Goal: Task Accomplishment & Management: Use online tool/utility

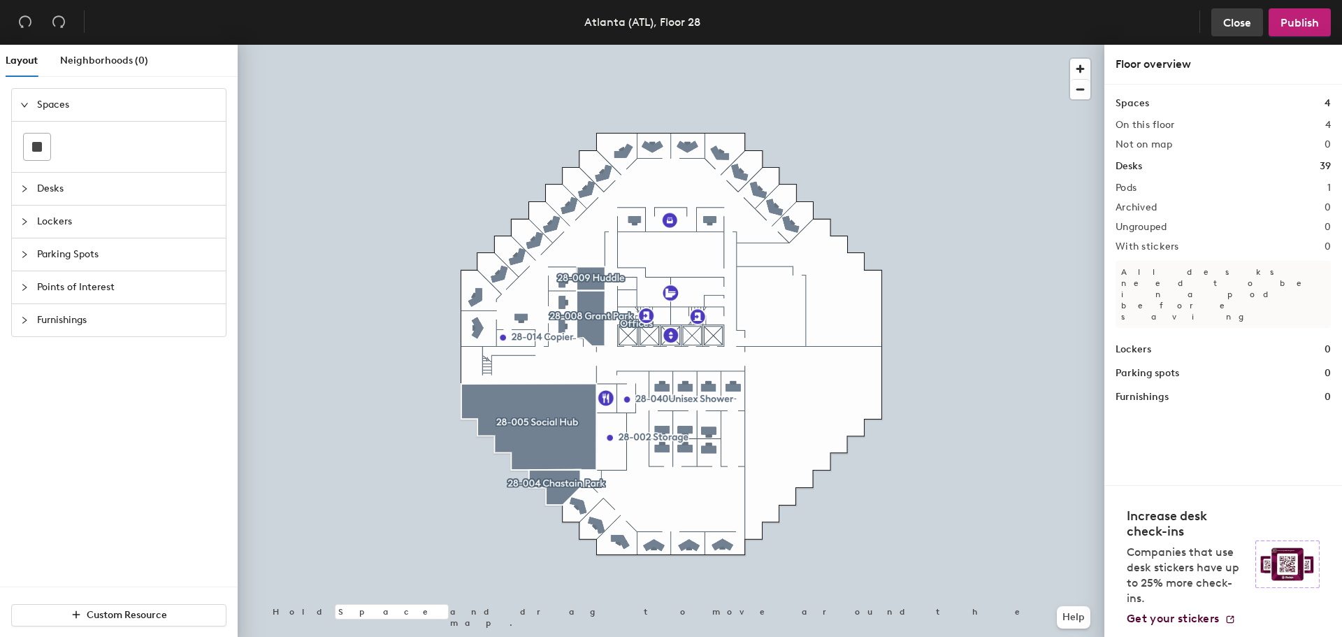
click at [1247, 17] on span "Close" at bounding box center [1238, 22] width 28 height 13
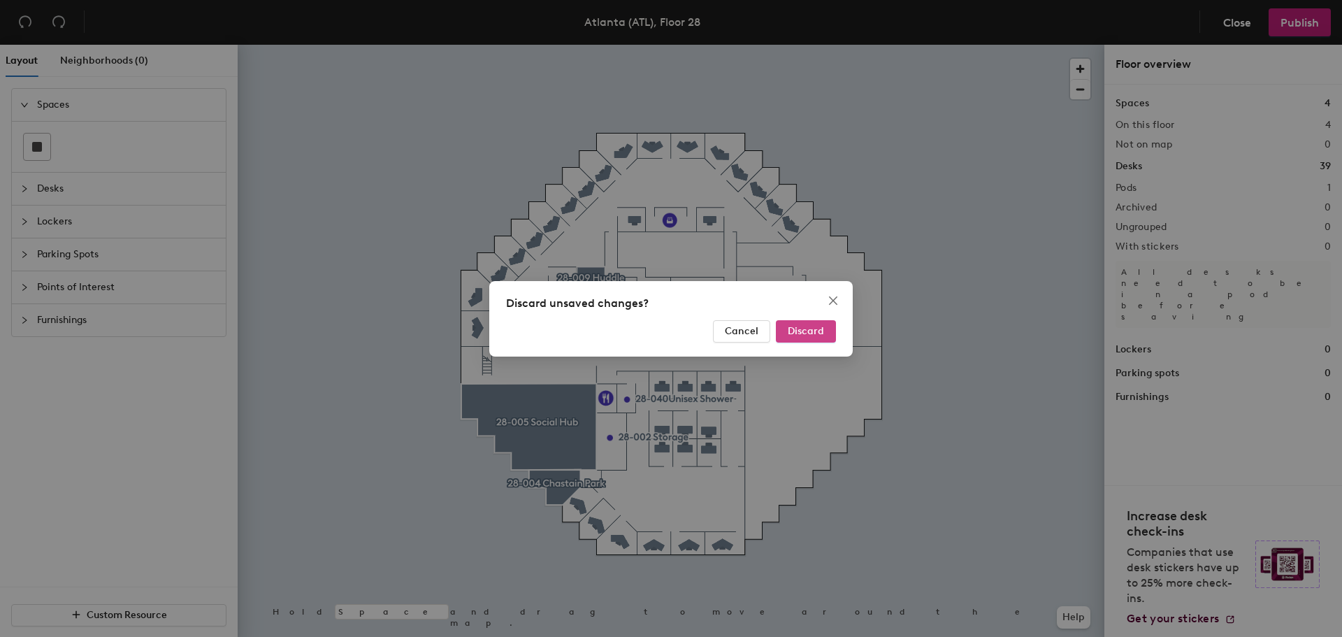
click at [822, 330] on span "Discard" at bounding box center [806, 331] width 36 height 12
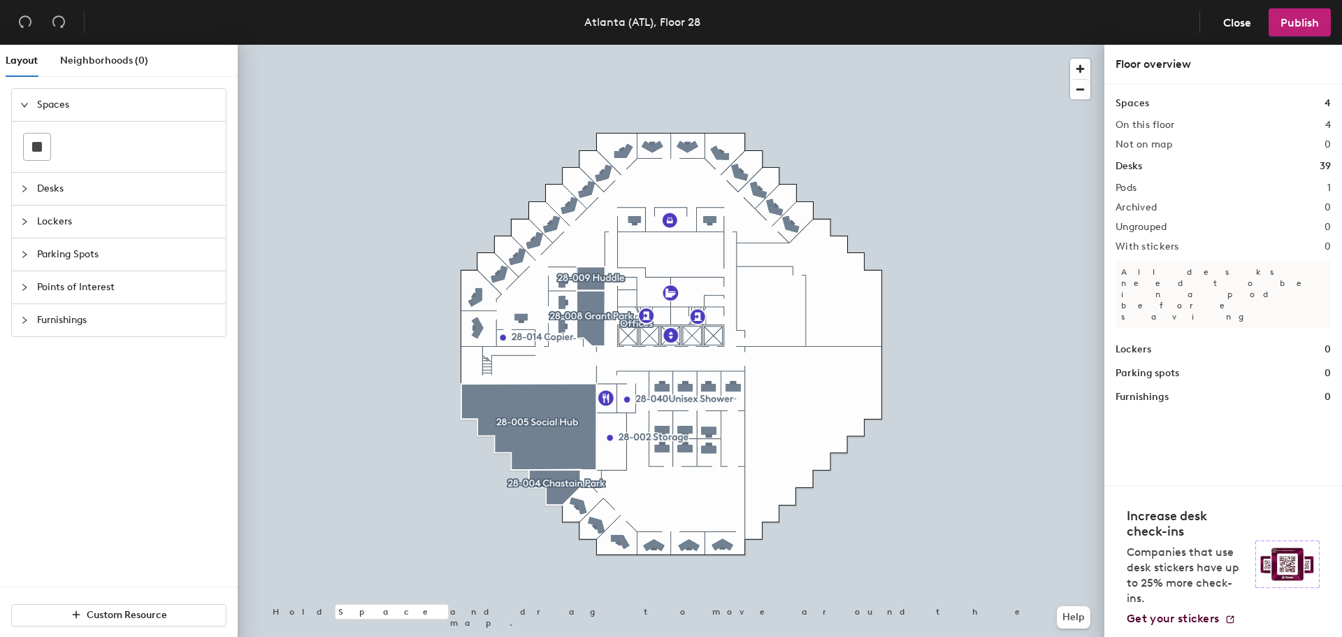
click at [31, 294] on div at bounding box center [28, 287] width 17 height 15
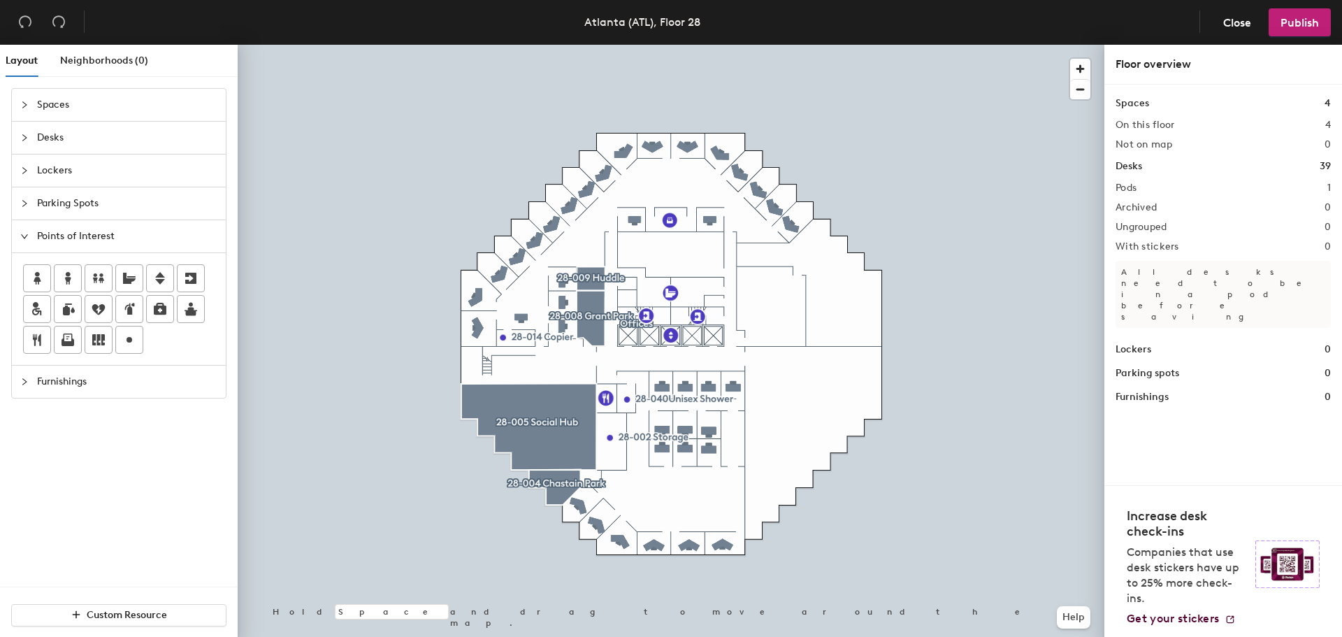
click at [23, 236] on icon "expanded" at bounding box center [24, 236] width 7 height 4
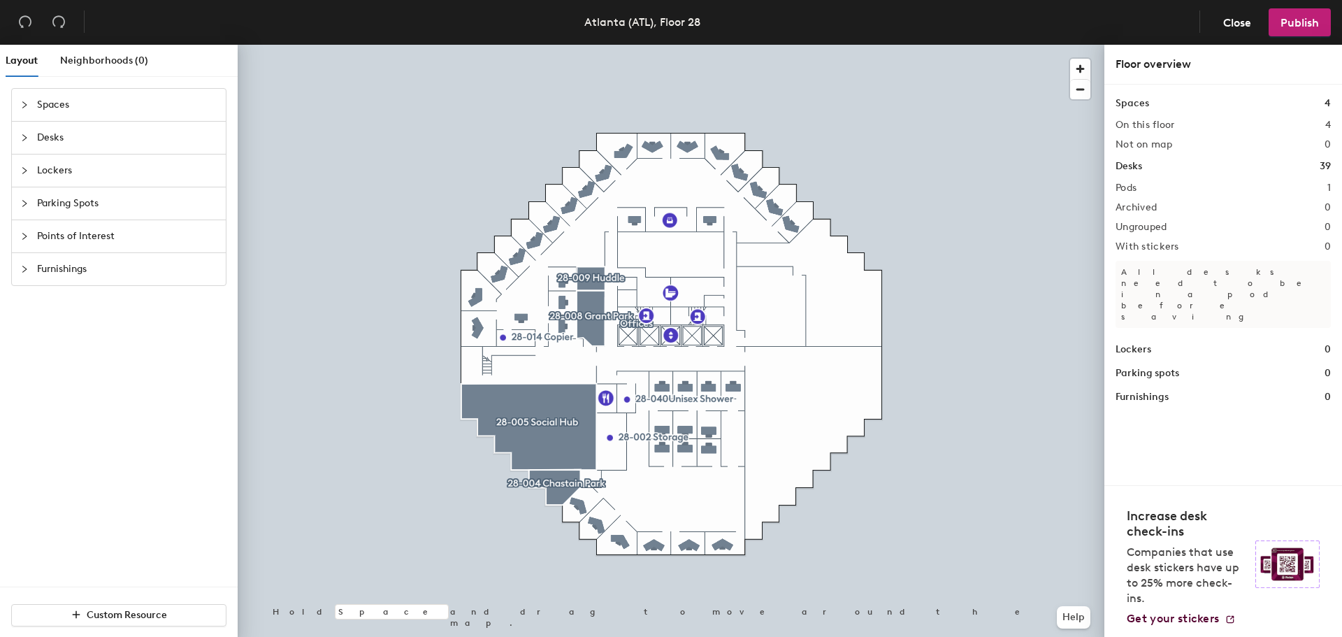
click at [25, 142] on div at bounding box center [28, 137] width 17 height 15
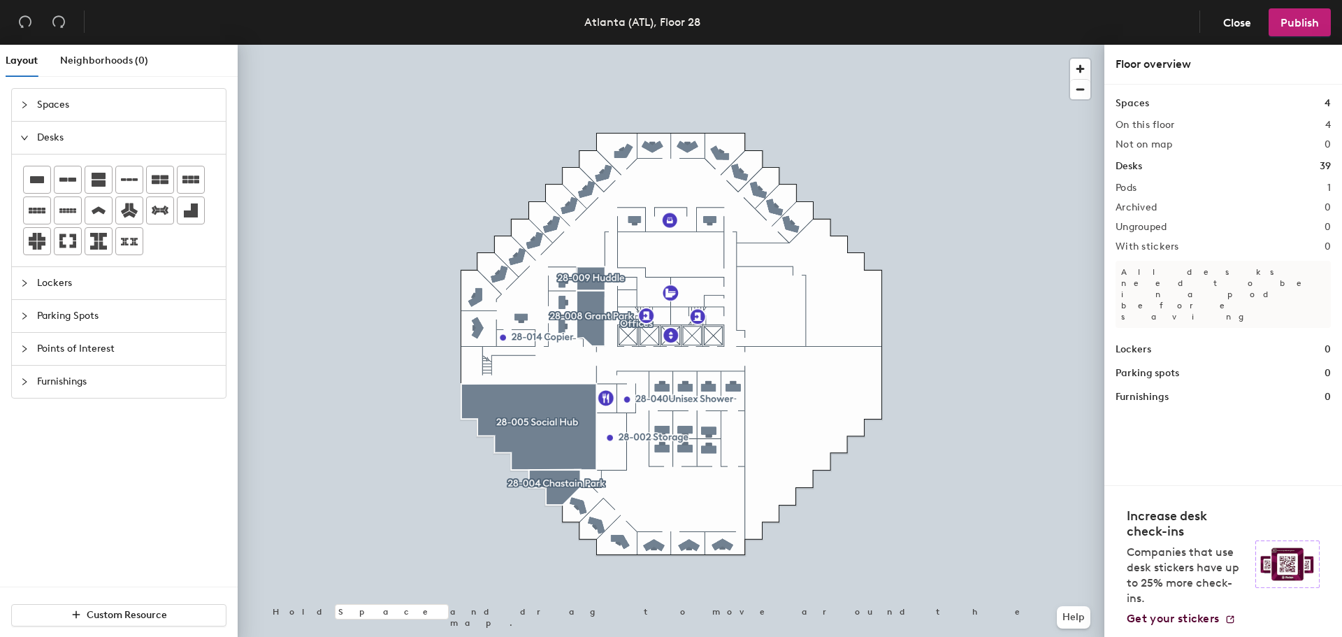
click at [25, 142] on div at bounding box center [28, 137] width 17 height 15
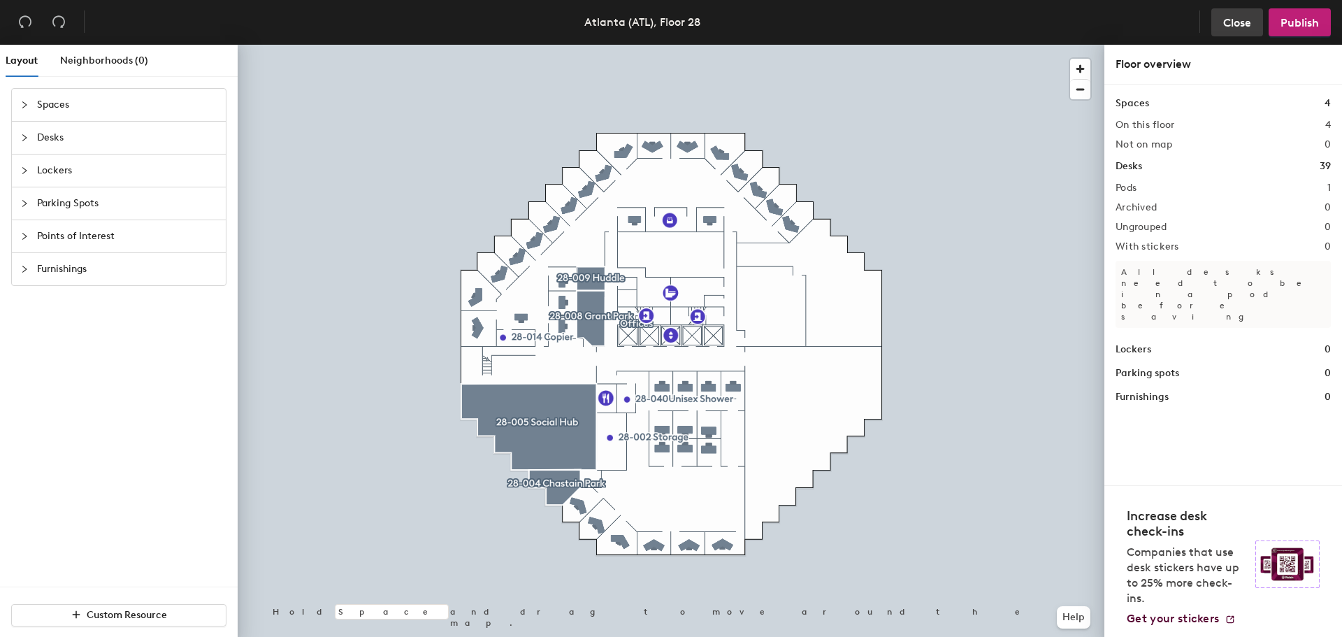
click at [1246, 27] on span "Close" at bounding box center [1238, 22] width 28 height 13
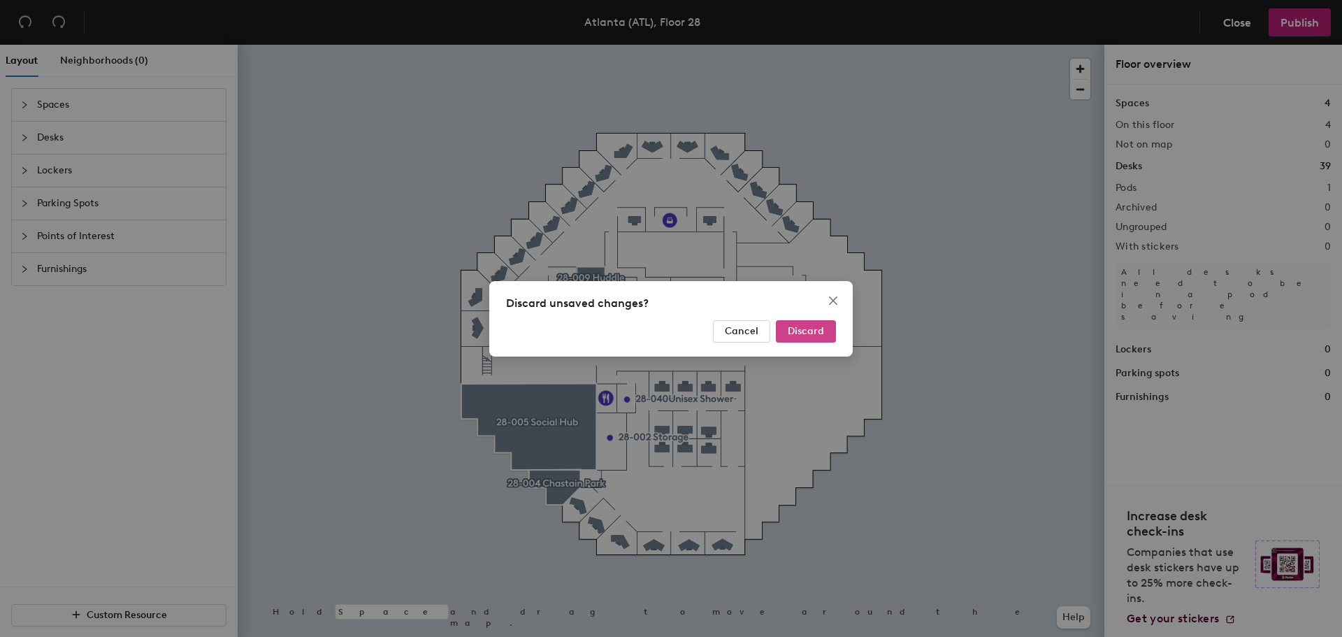
click at [806, 338] on button "Discard" at bounding box center [806, 331] width 60 height 22
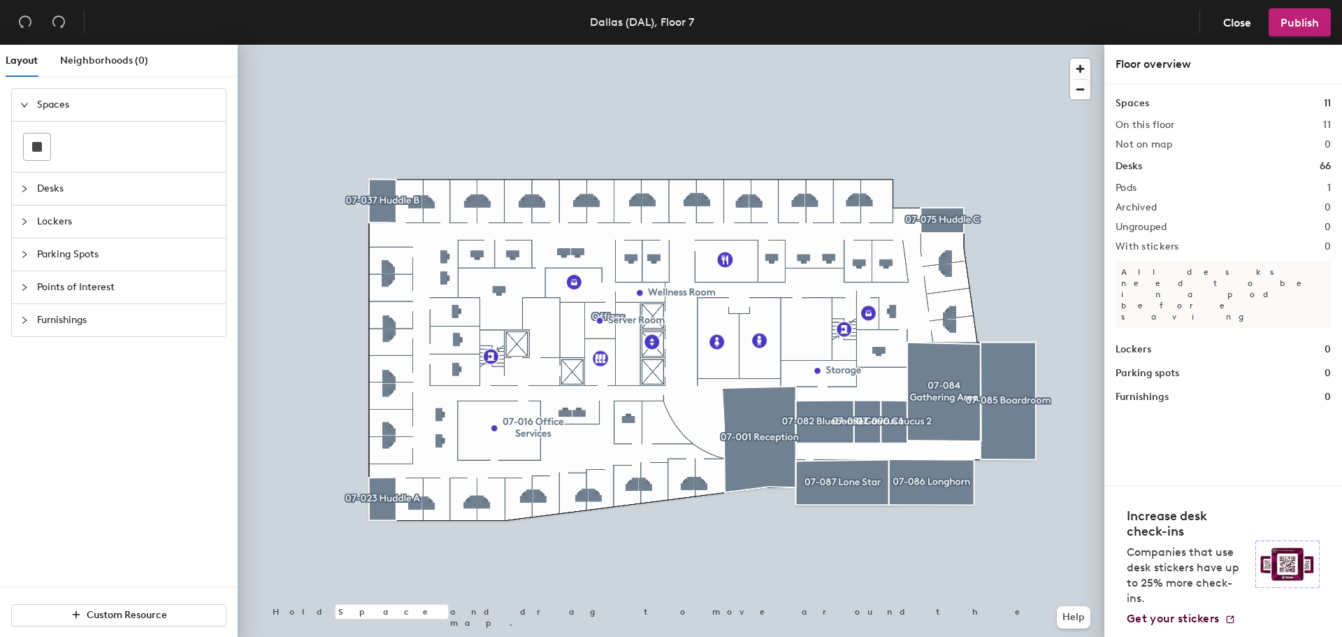
click at [1143, 164] on div "Desks 66" at bounding box center [1223, 166] width 215 height 15
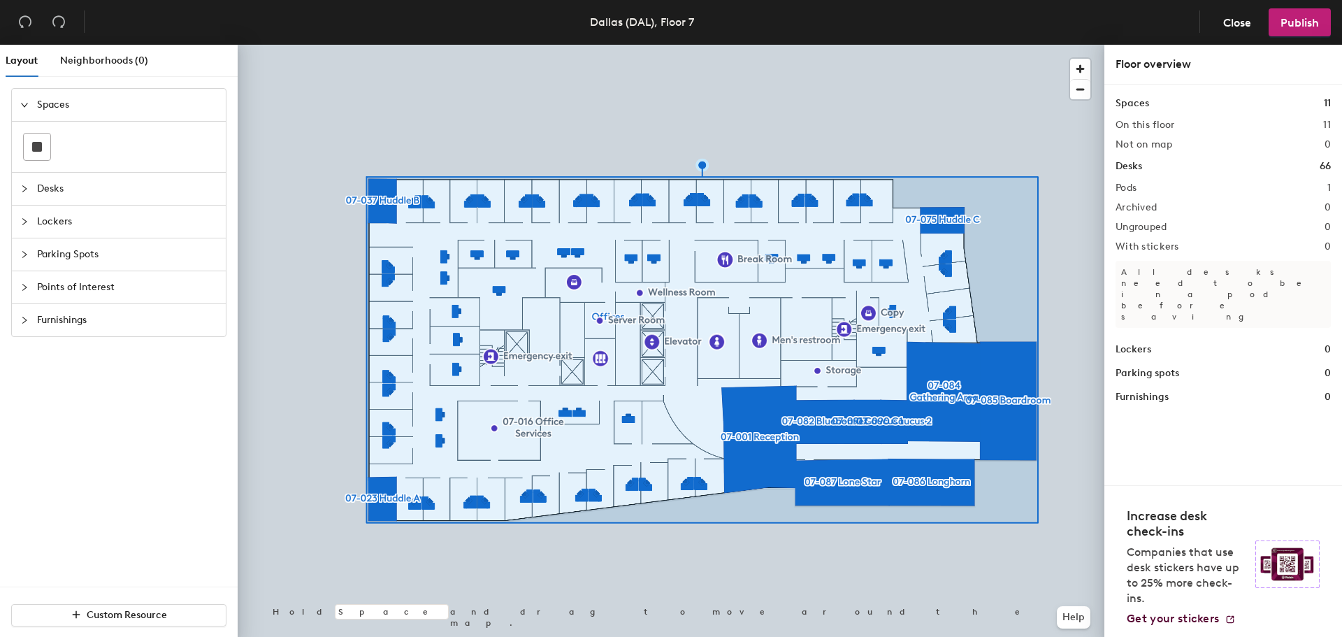
click at [598, 45] on div at bounding box center [671, 45] width 867 height 0
click at [1147, 126] on h2 "On this floor" at bounding box center [1145, 125] width 59 height 11
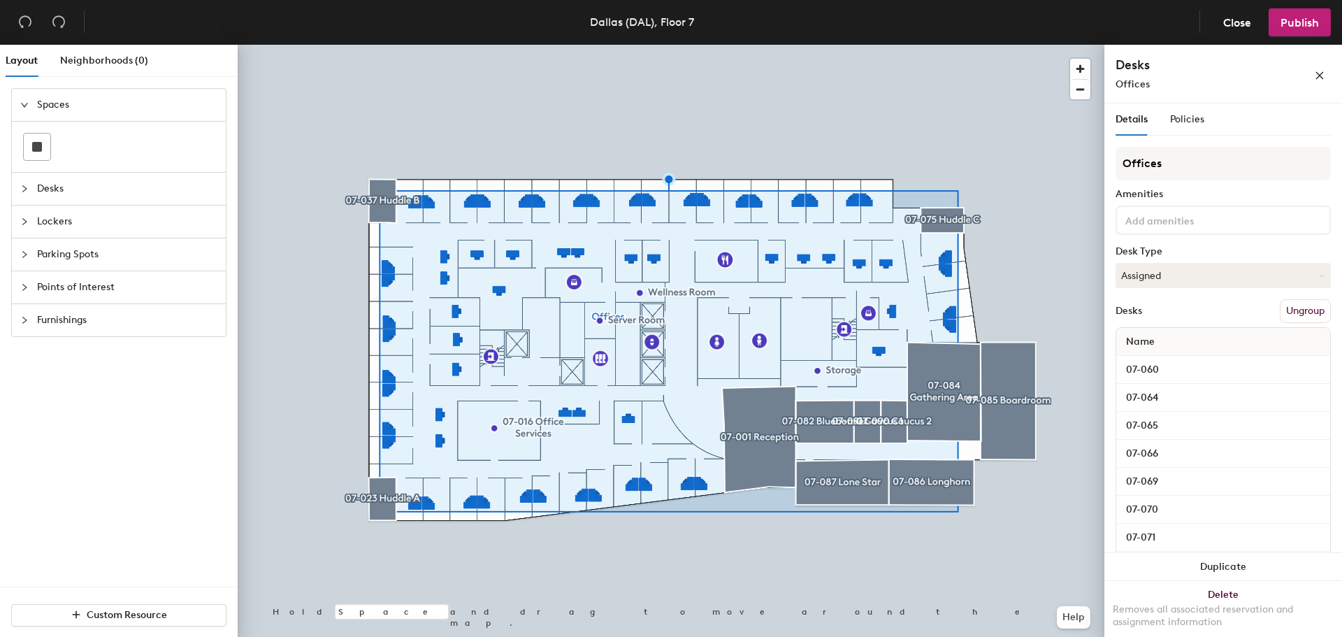
click at [1296, 312] on button "Ungroup" at bounding box center [1305, 311] width 51 height 24
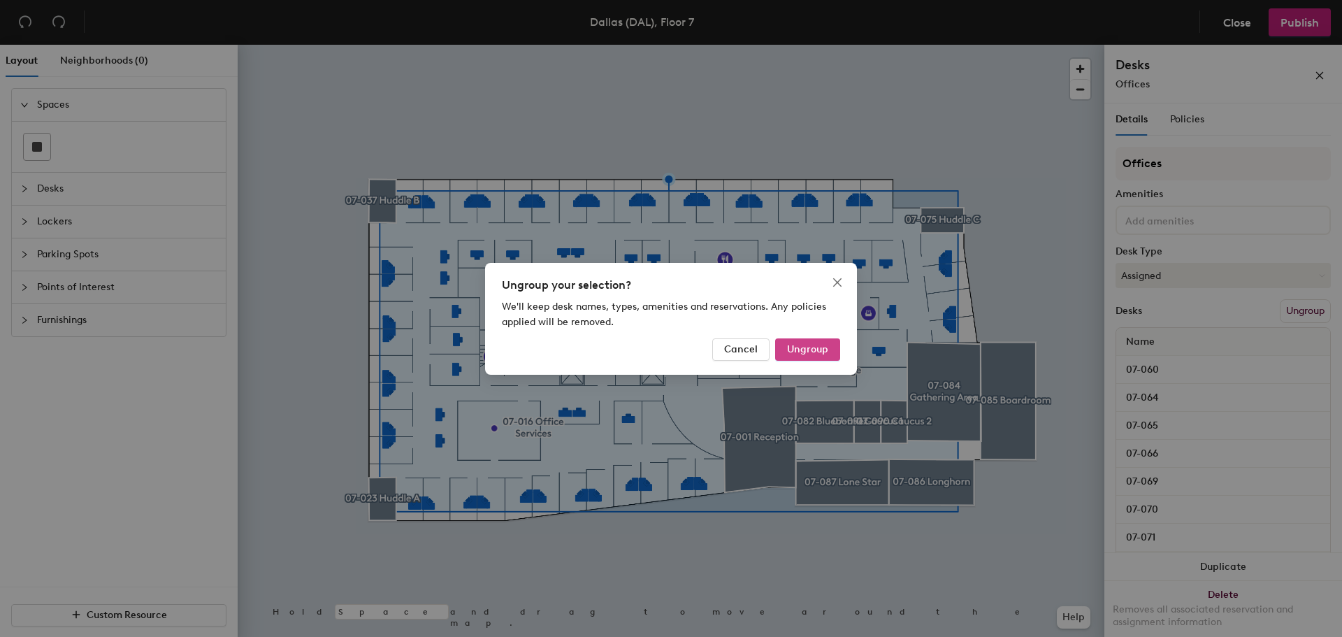
click at [825, 350] on span "Ungroup" at bounding box center [807, 349] width 41 height 12
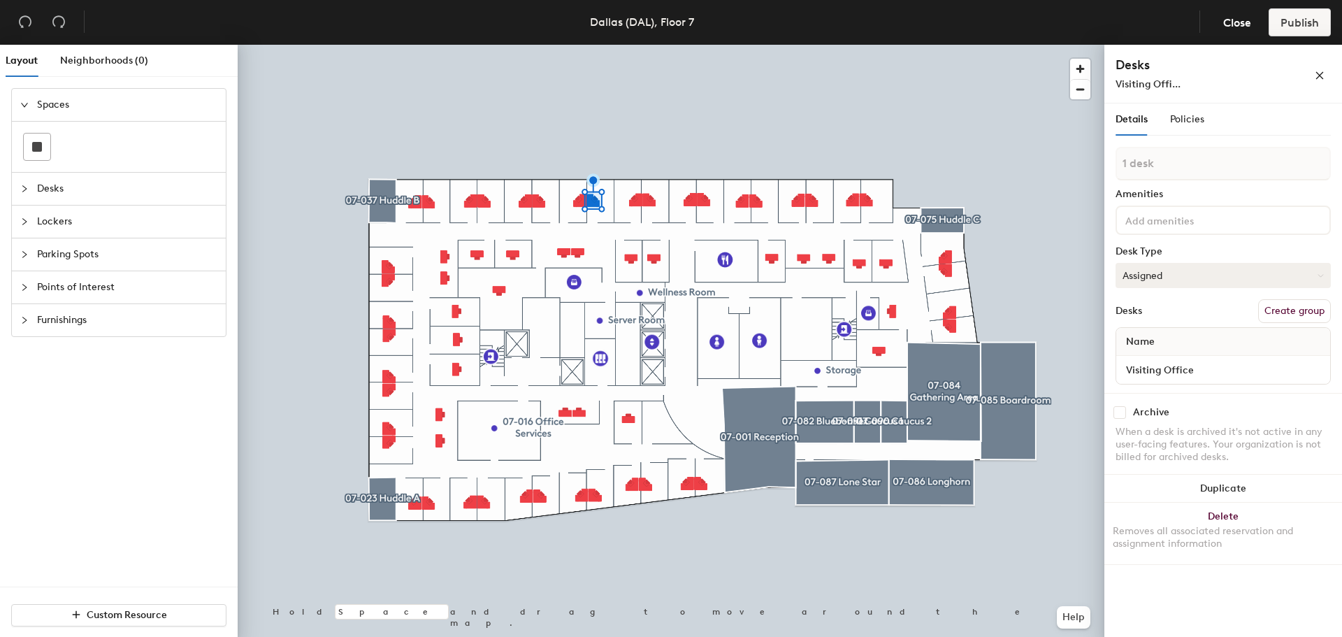
click at [1313, 275] on button "Assigned" at bounding box center [1223, 275] width 215 height 25
click at [1158, 343] on div "Hot" at bounding box center [1187, 339] width 140 height 21
click at [1316, 280] on button "Hot" at bounding box center [1223, 275] width 215 height 25
click at [1145, 359] on div "Hoteled" at bounding box center [1187, 360] width 140 height 21
click at [1205, 280] on button "Assigned" at bounding box center [1223, 275] width 215 height 25
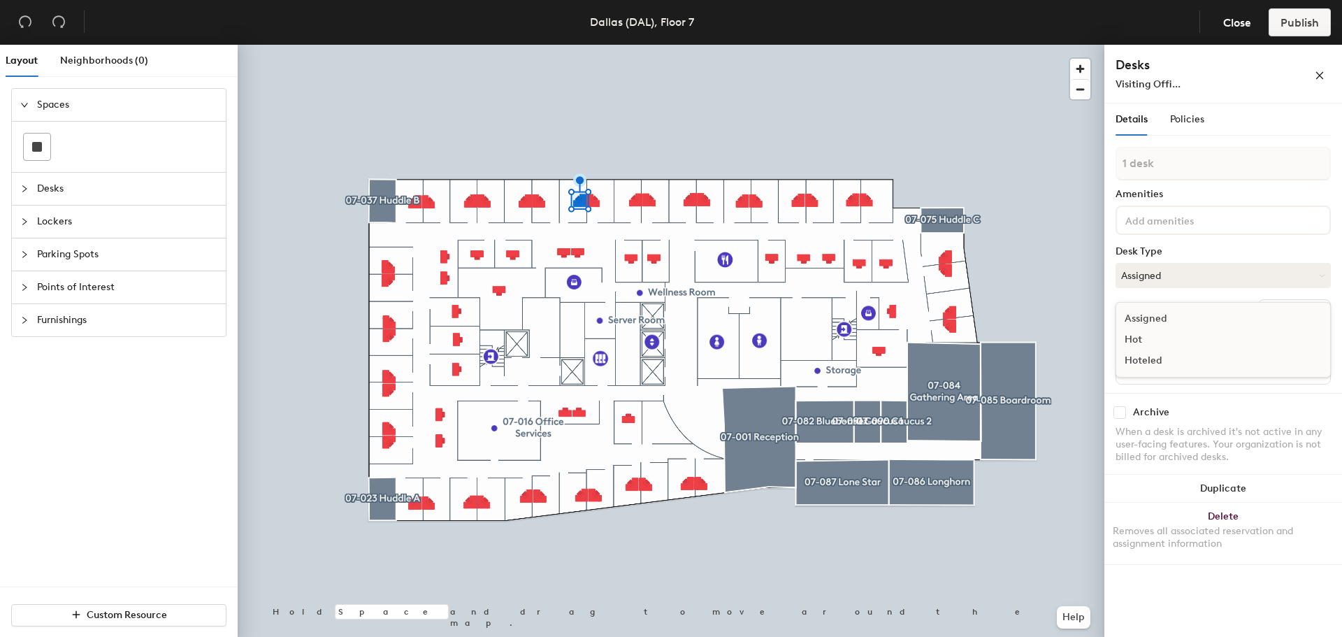
click at [1142, 361] on div "Hoteled" at bounding box center [1187, 360] width 140 height 21
click at [1223, 281] on button "Assigned" at bounding box center [1223, 275] width 215 height 25
click at [1202, 289] on div "1 desk Amenities Desk Type Assigned Desks Create group Name 07-047" at bounding box center [1223, 270] width 215 height 246
click at [1159, 278] on button "Assigned" at bounding box center [1223, 275] width 215 height 25
click at [1172, 364] on div "Hoteled" at bounding box center [1187, 360] width 140 height 21
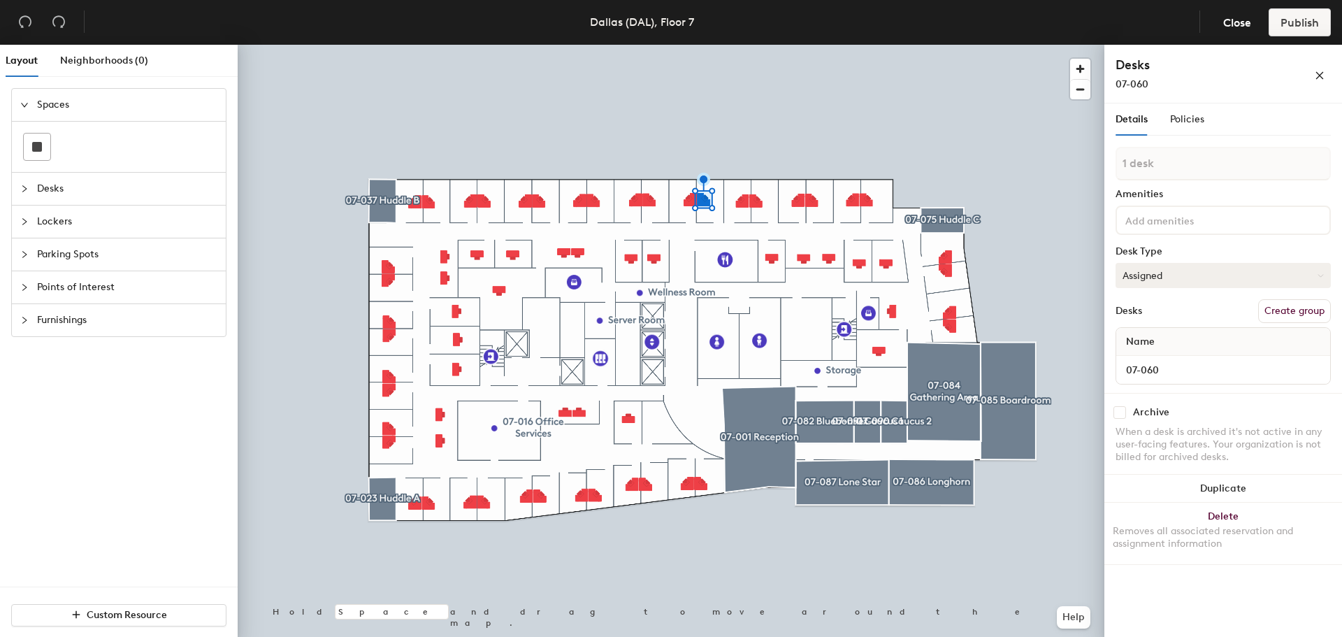
click at [1199, 273] on button "Assigned" at bounding box center [1223, 275] width 215 height 25
click at [1161, 364] on div "Hoteled" at bounding box center [1187, 360] width 140 height 21
click at [1190, 271] on button "Hoteled" at bounding box center [1223, 275] width 215 height 25
click at [1163, 315] on div "Assigned" at bounding box center [1187, 318] width 140 height 21
click at [1237, 268] on button "Assigned" at bounding box center [1223, 275] width 215 height 25
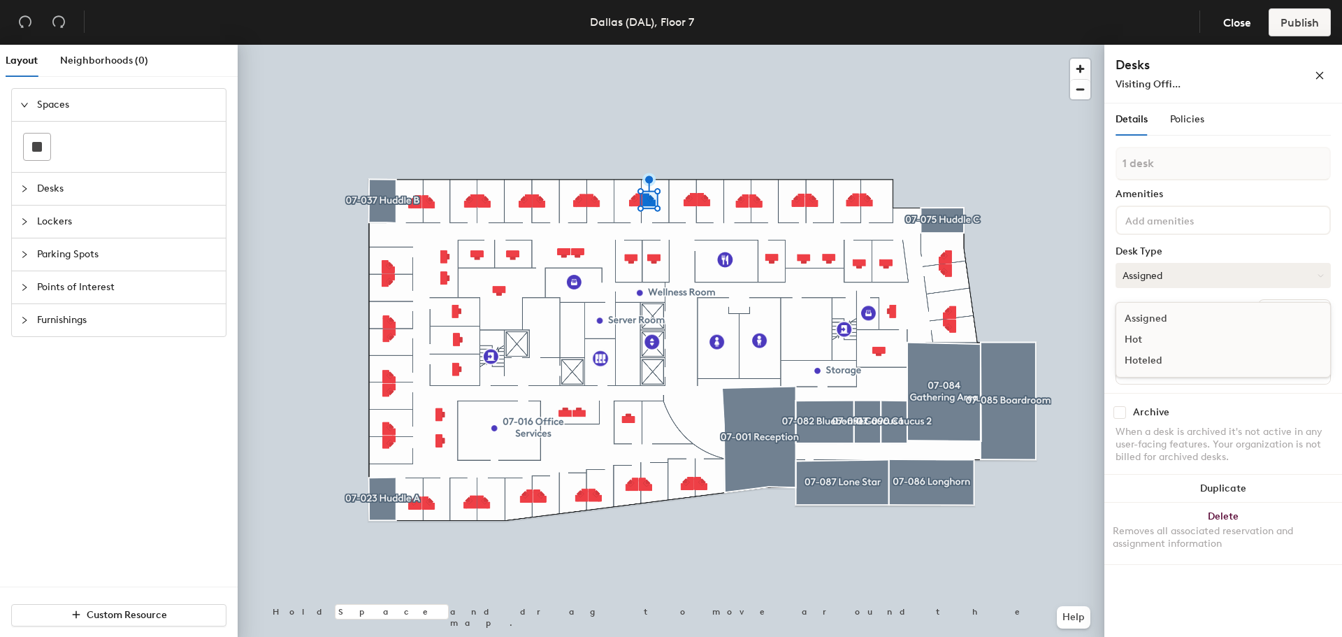
click at [1167, 280] on button "Assigned" at bounding box center [1223, 275] width 215 height 25
click at [1165, 281] on button "Assigned" at bounding box center [1223, 275] width 215 height 25
click at [1152, 359] on div "Hoteled" at bounding box center [1187, 360] width 140 height 21
click at [1320, 73] on icon "close" at bounding box center [1320, 76] width 10 height 10
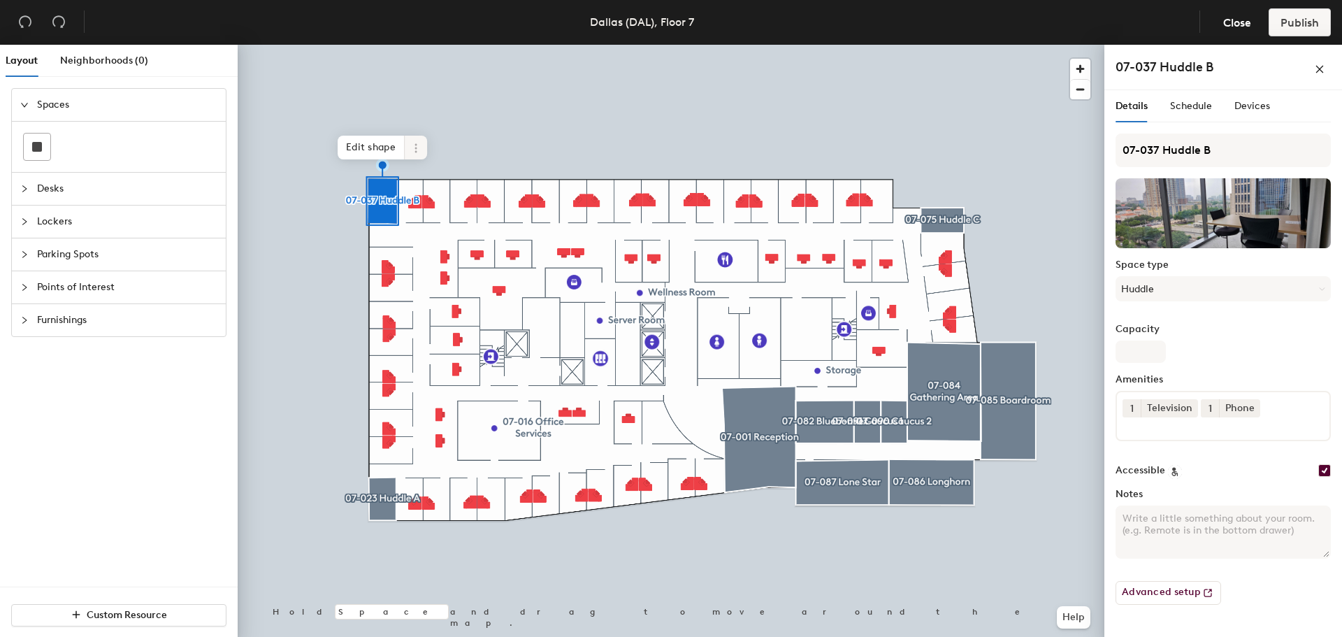
click at [415, 151] on icon at bounding box center [416, 151] width 2 height 2
click at [443, 177] on span "Remove from map" at bounding box center [466, 180] width 124 height 24
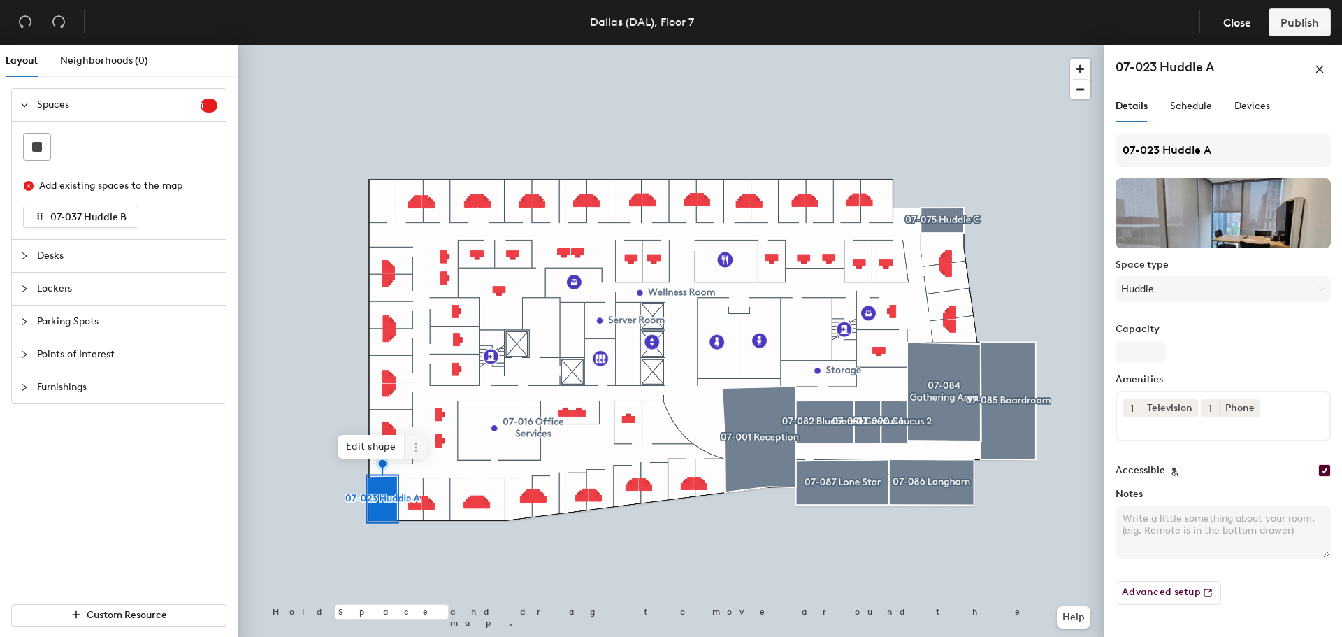
click at [415, 451] on icon at bounding box center [416, 451] width 2 height 2
click at [431, 482] on span "Remove from map" at bounding box center [466, 480] width 124 height 24
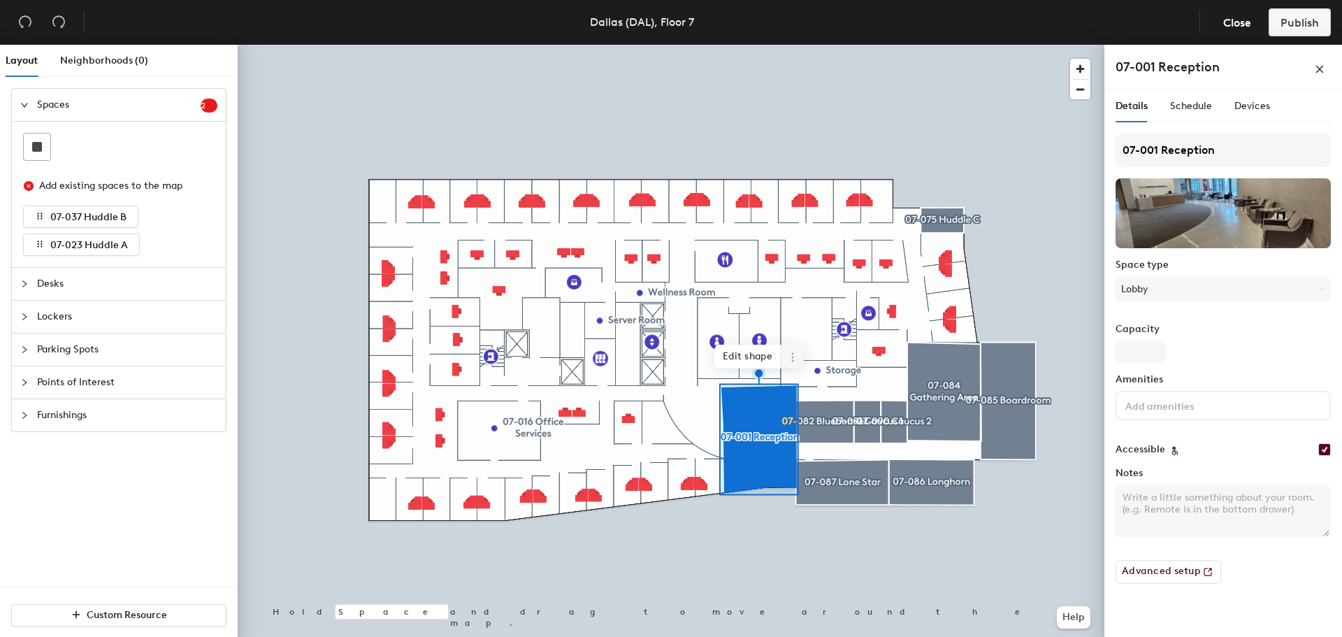
click at [791, 354] on icon at bounding box center [792, 357] width 11 height 11
click at [815, 389] on span "Remove from map" at bounding box center [843, 390] width 124 height 24
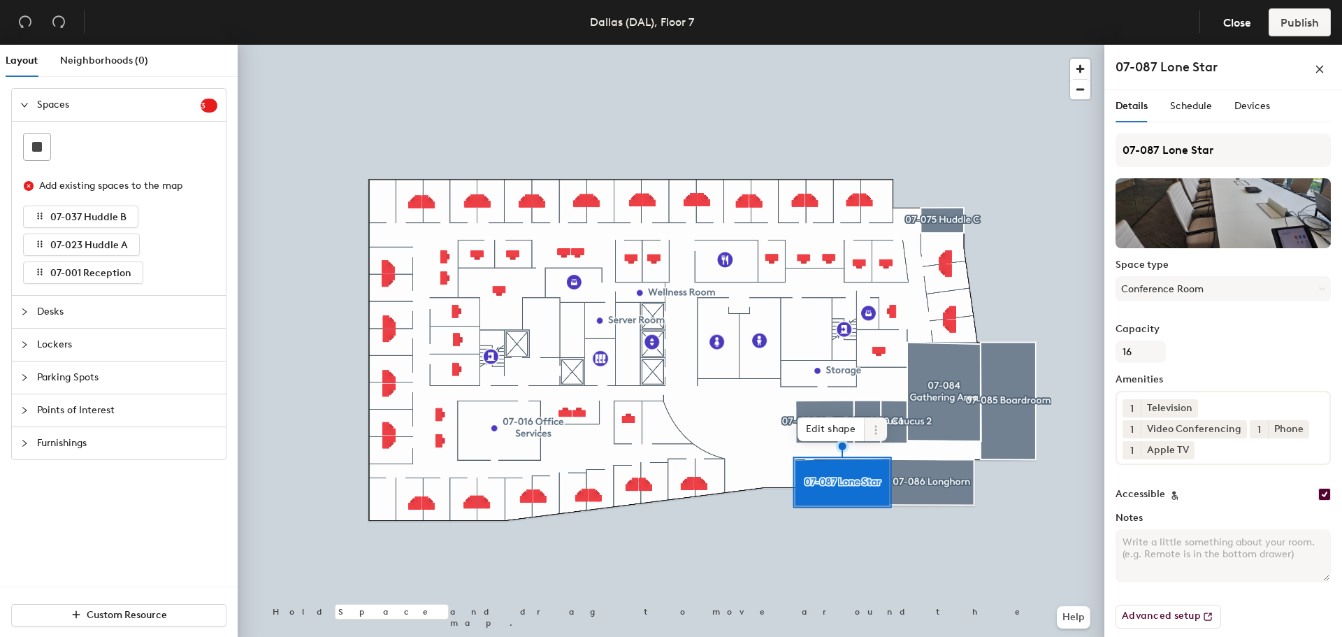
click at [871, 435] on icon at bounding box center [875, 429] width 11 height 11
click at [887, 464] on span "Remove from map" at bounding box center [926, 462] width 124 height 24
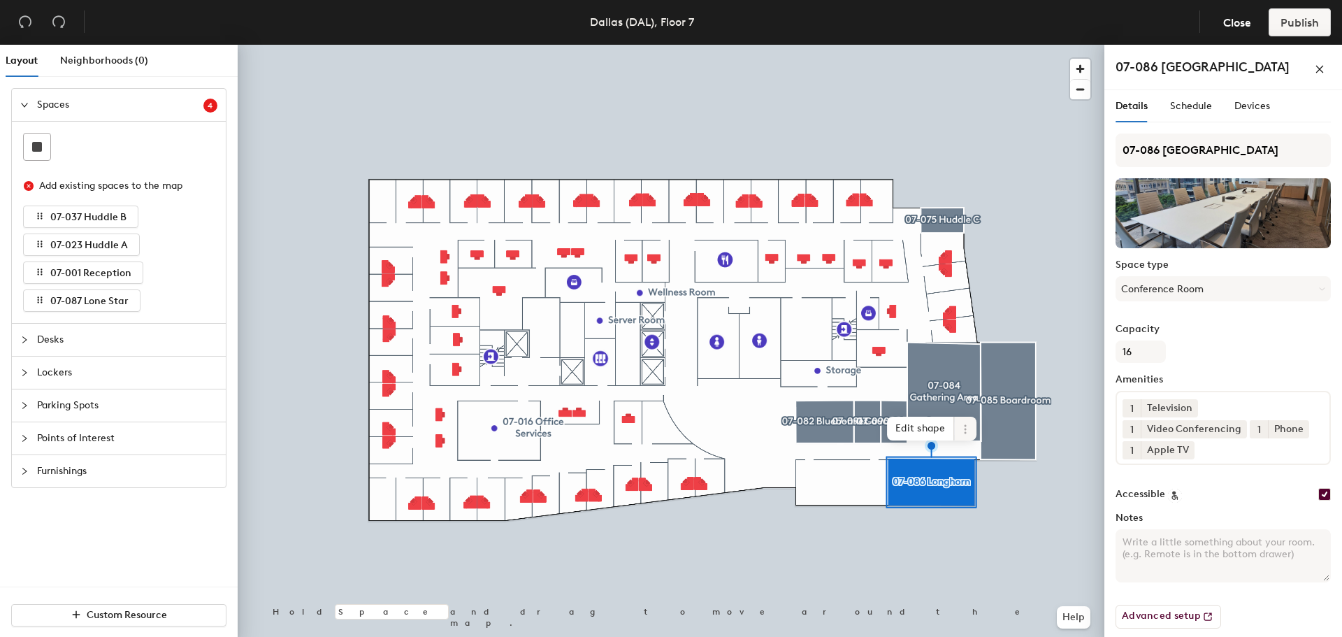
click at [965, 435] on span at bounding box center [965, 429] width 22 height 24
click at [973, 457] on span "Remove from map" at bounding box center [1016, 462] width 124 height 24
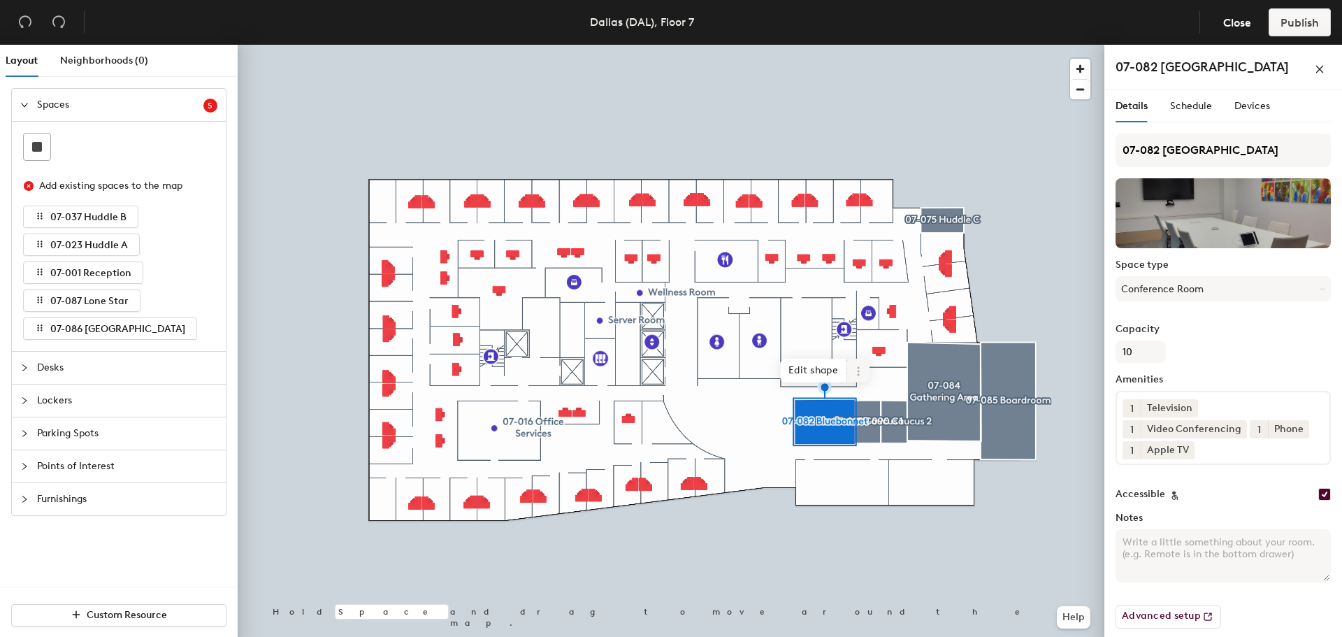
click at [857, 375] on icon at bounding box center [858, 371] width 11 height 11
click at [871, 399] on span "Remove from map" at bounding box center [909, 404] width 124 height 24
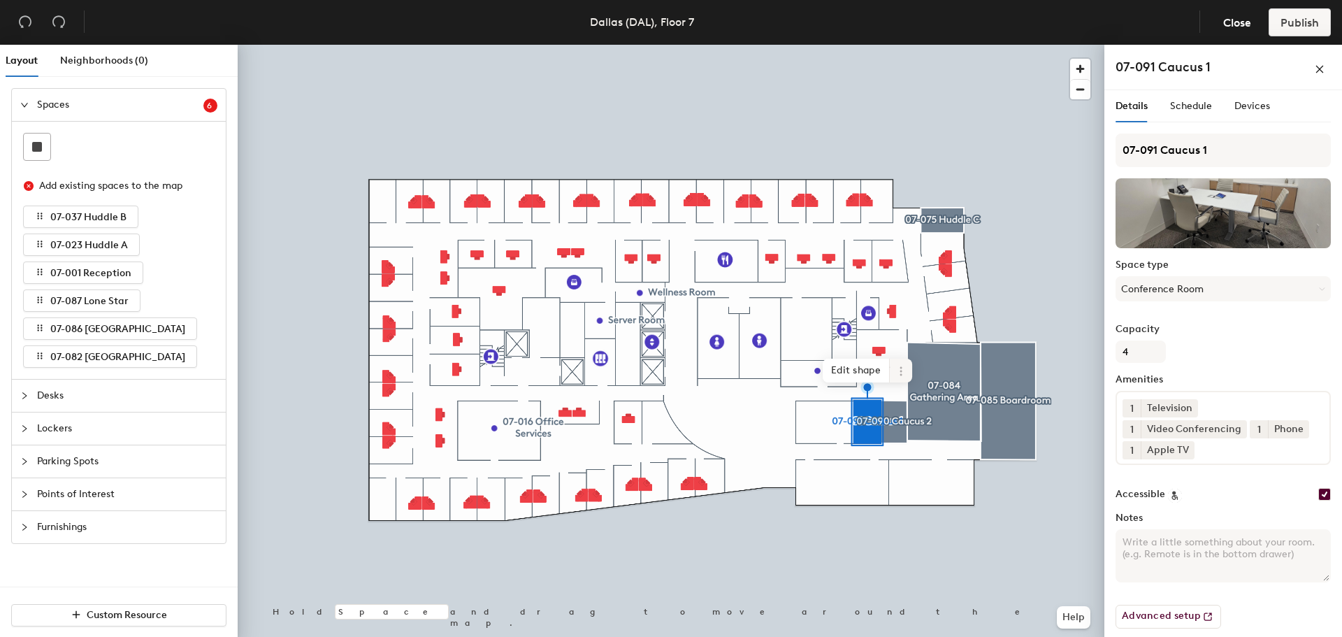
click at [898, 377] on span at bounding box center [901, 371] width 22 height 24
click at [905, 401] on span "Remove from map" at bounding box center [951, 404] width 124 height 24
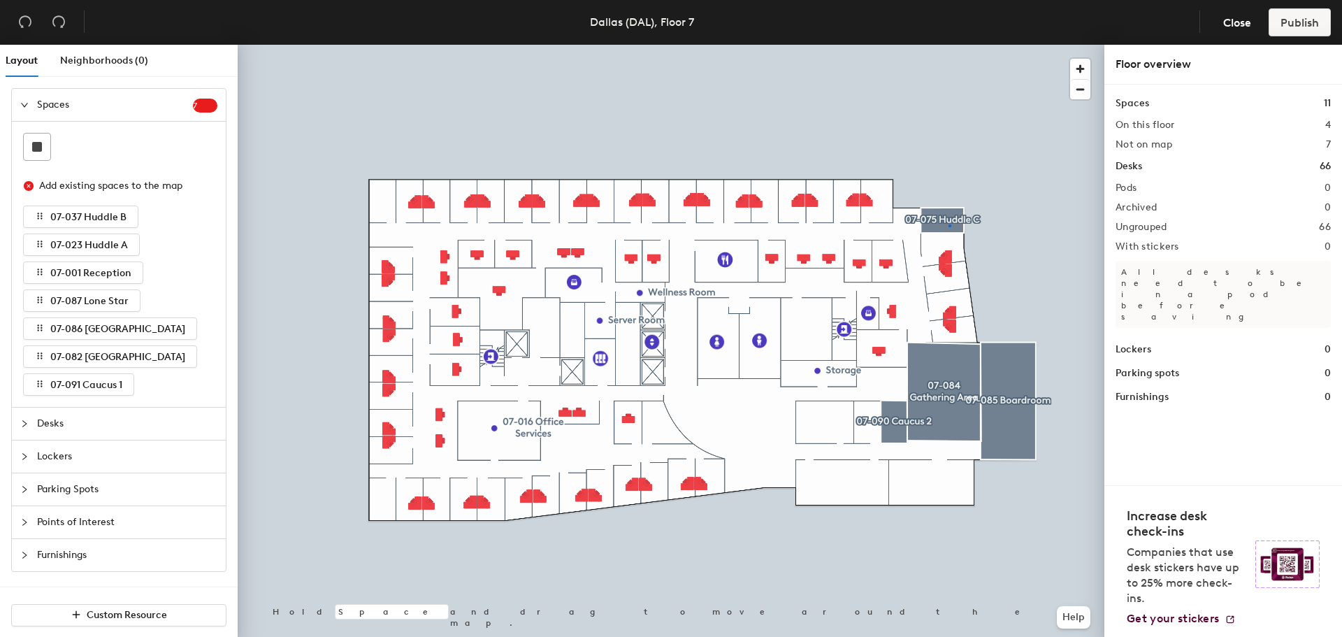
click at [949, 45] on div at bounding box center [671, 45] width 867 height 0
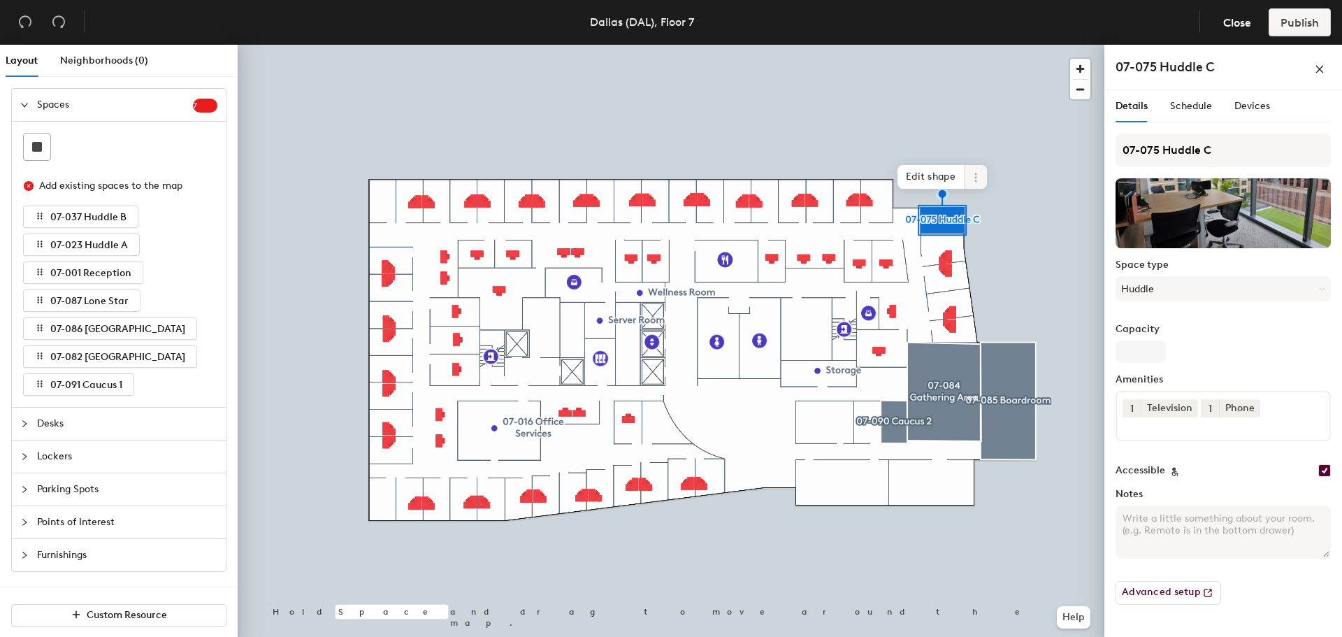
click at [982, 173] on span at bounding box center [976, 177] width 22 height 24
click at [997, 206] on span "Remove from map" at bounding box center [1026, 210] width 124 height 24
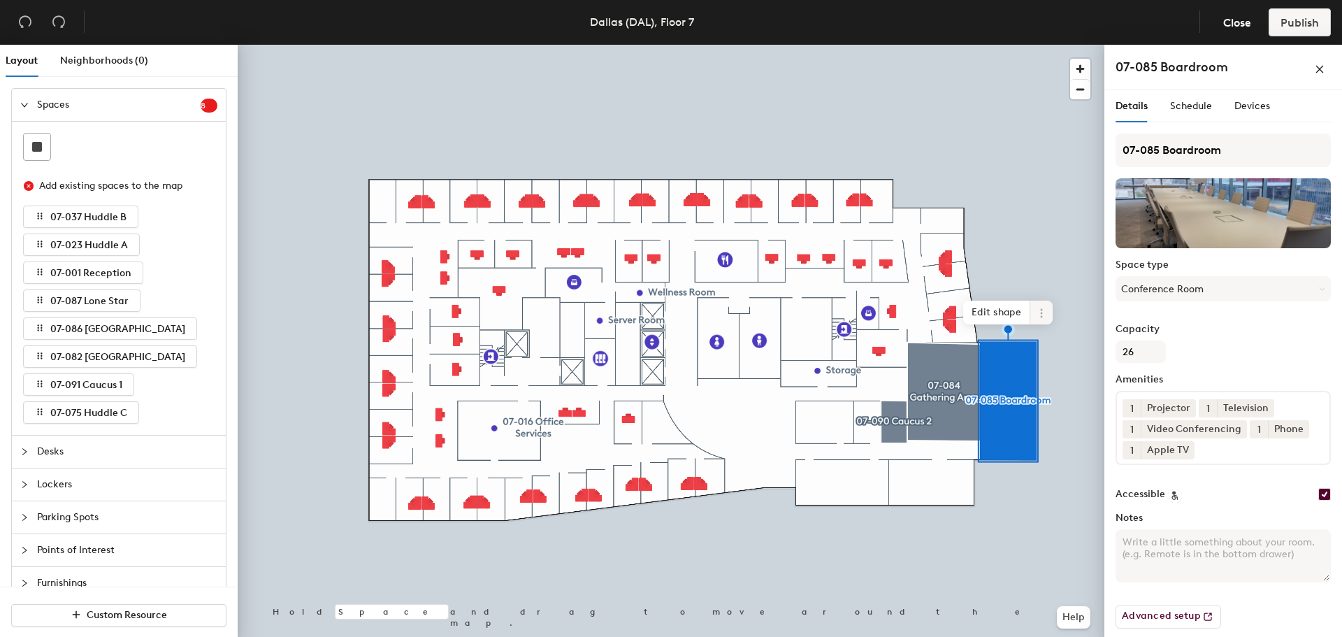
click at [1042, 310] on icon at bounding box center [1041, 309] width 2 height 2
click at [1058, 340] on span "Remove from map" at bounding box center [1092, 345] width 124 height 24
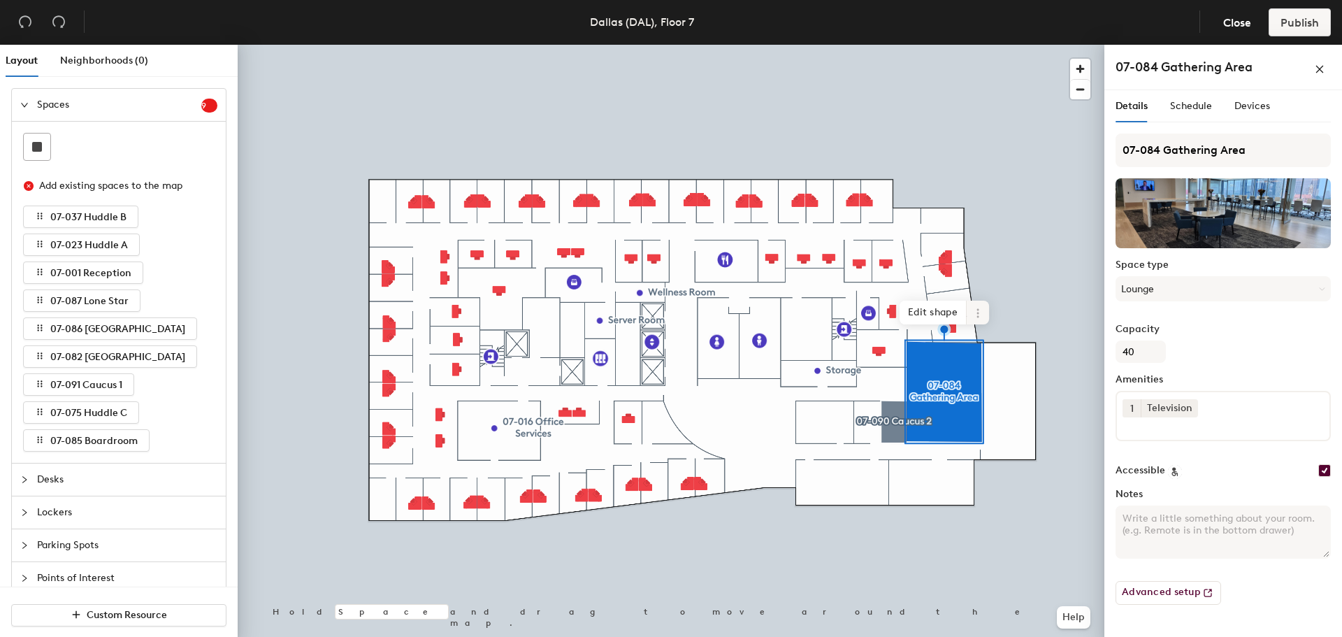
click at [981, 314] on icon at bounding box center [978, 313] width 11 height 11
click at [991, 341] on span "Remove from map" at bounding box center [1028, 345] width 124 height 24
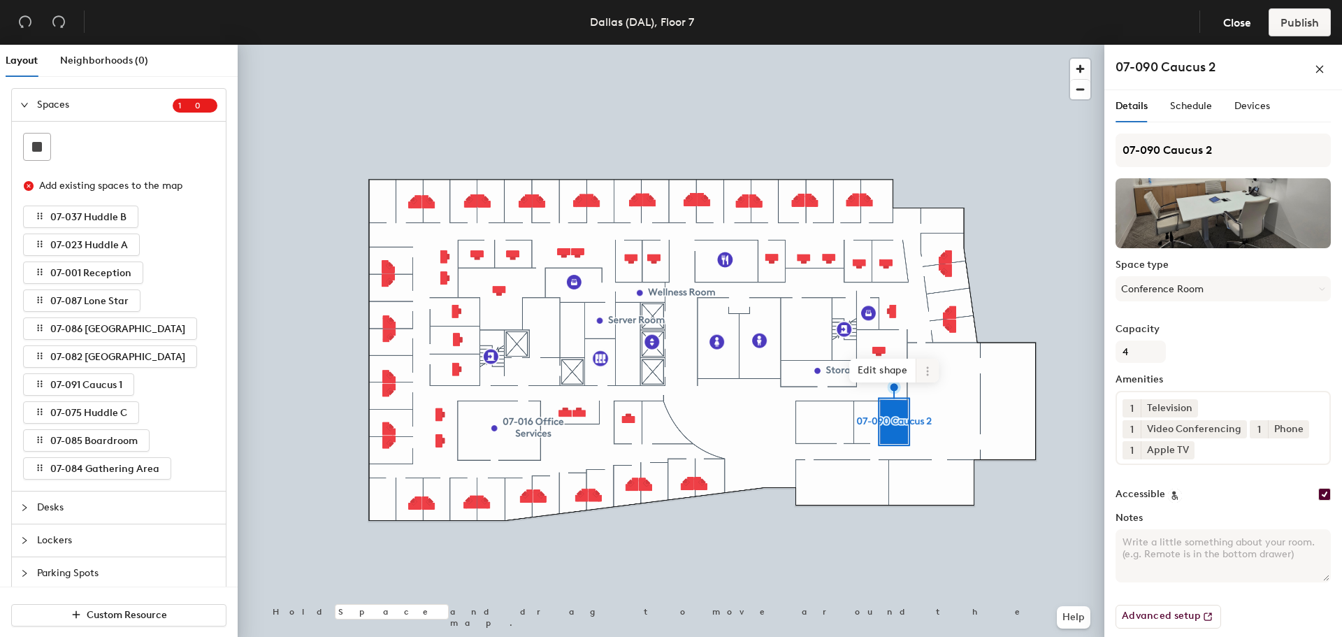
click at [927, 373] on icon at bounding box center [927, 371] width 11 height 11
click at [956, 399] on span "Remove from map" at bounding box center [978, 404] width 124 height 24
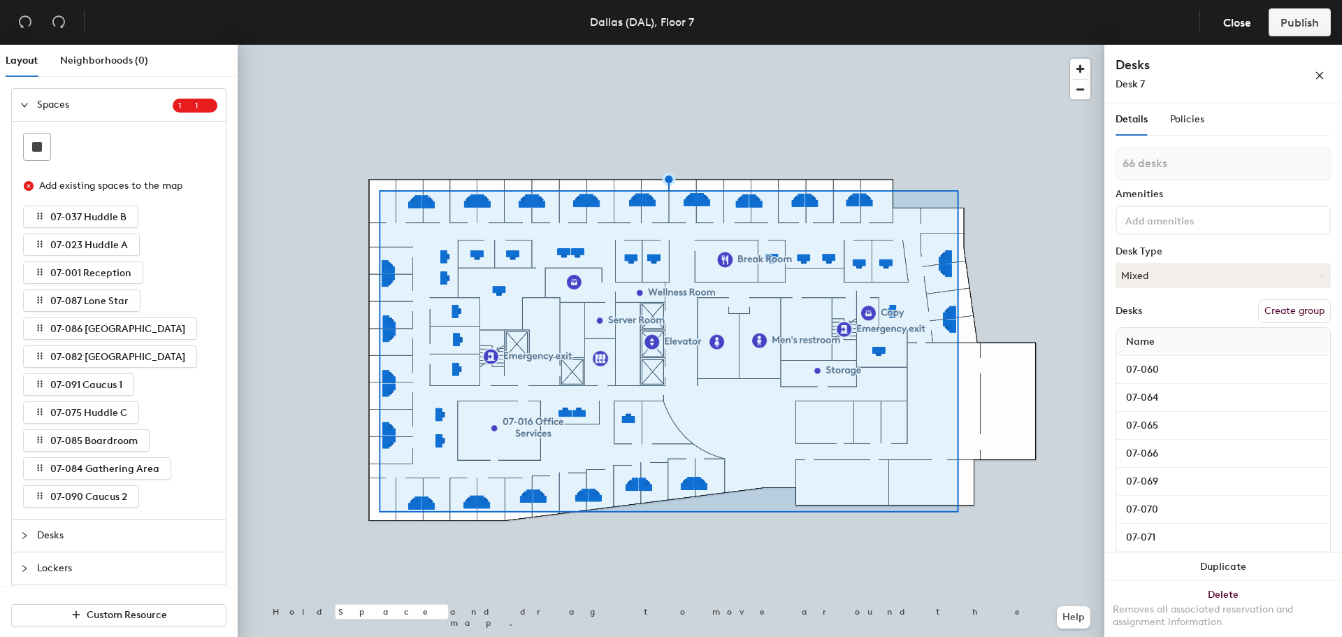
click at [1265, 308] on button "Create group" at bounding box center [1294, 311] width 73 height 24
click at [1093, 158] on div "Layout Neighborhoods (0) Spaces 1 1 Add existing spaces to the map 07-037 Huddl…" at bounding box center [671, 344] width 1342 height 598
type input "Offices"
click at [945, 45] on div at bounding box center [671, 45] width 867 height 0
click at [749, 45] on div at bounding box center [671, 45] width 867 height 0
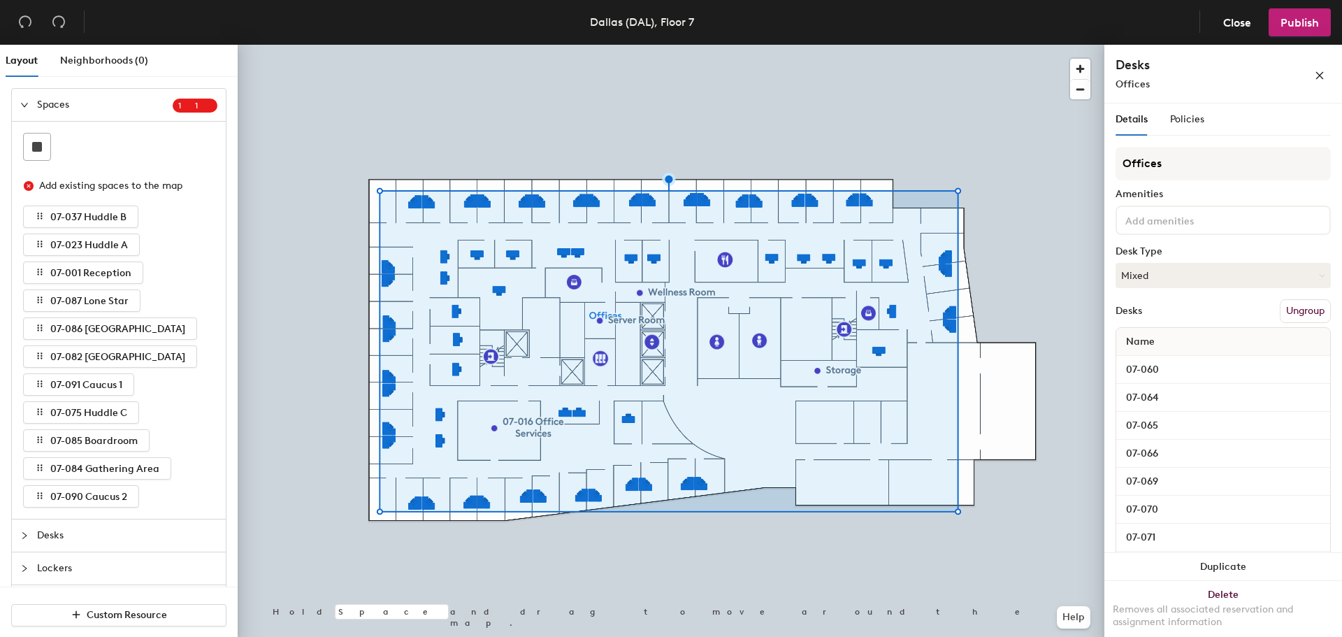
click at [1299, 313] on button "Ungroup" at bounding box center [1305, 311] width 51 height 24
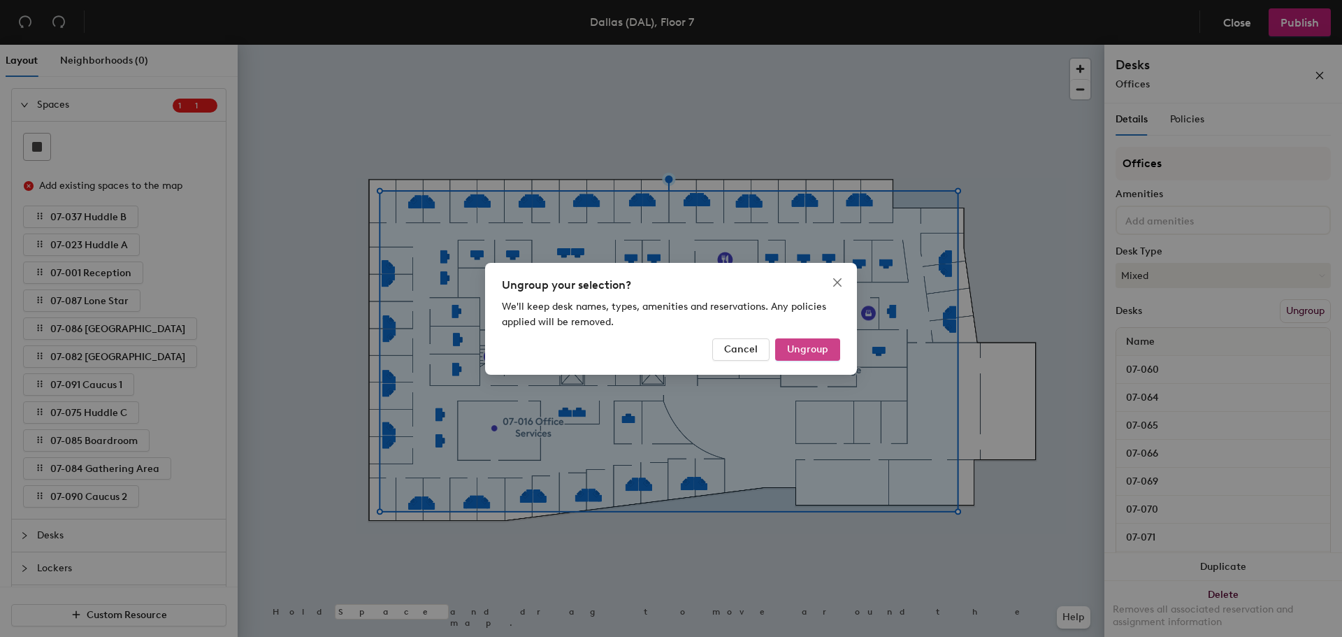
click at [794, 354] on span "Ungroup" at bounding box center [807, 349] width 41 height 12
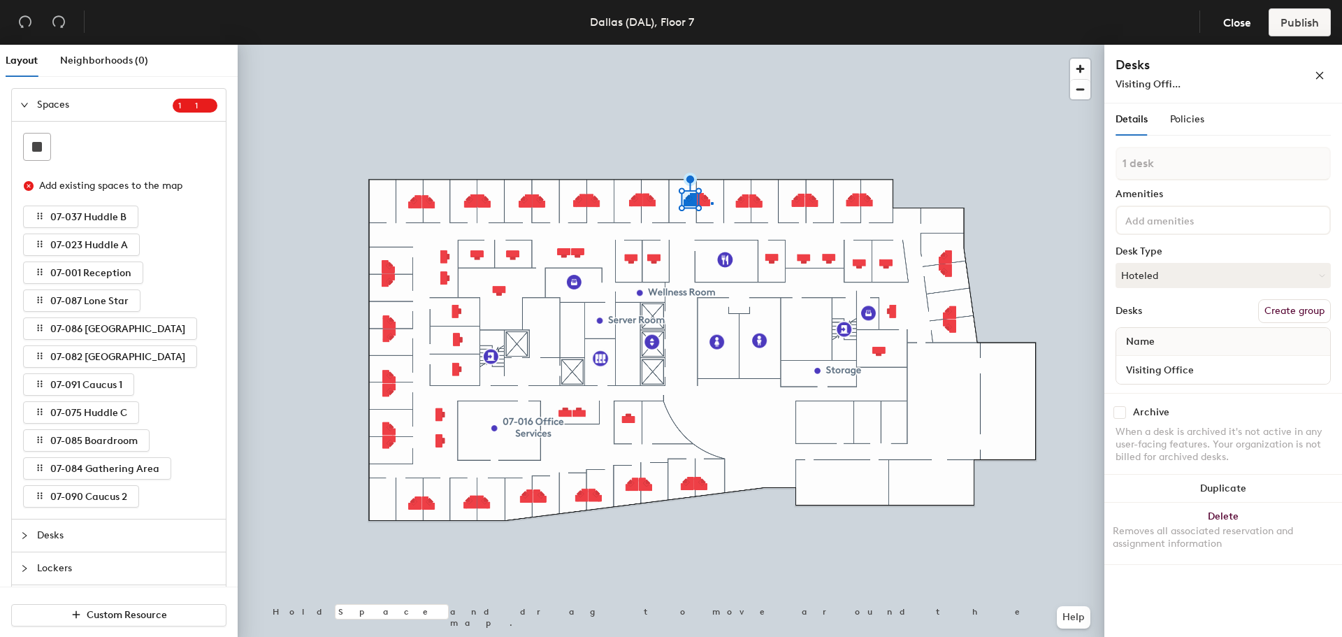
click at [711, 45] on div at bounding box center [671, 45] width 867 height 0
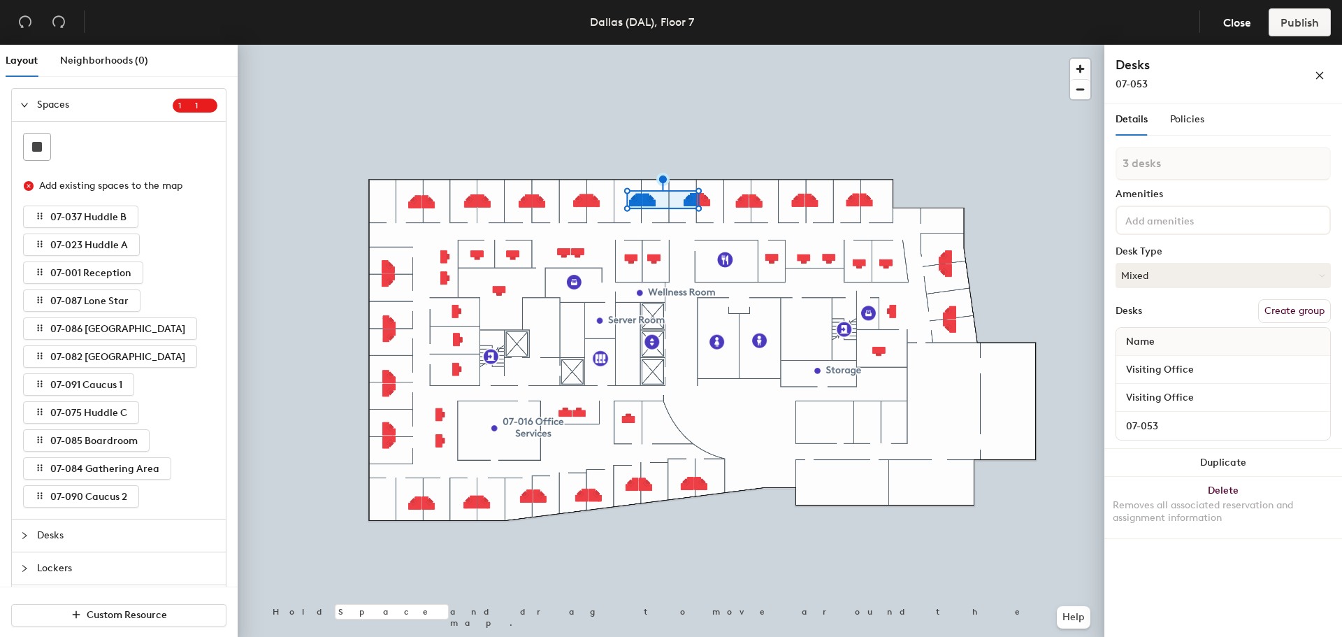
click at [1287, 309] on button "Create group" at bounding box center [1294, 311] width 73 height 24
click at [1101, 162] on div "Layout Neighborhoods (0) Spaces 1 1 Add existing spaces to the map 07-037 Huddl…" at bounding box center [671, 344] width 1342 height 598
type input "Visiting Offices"
click at [884, 45] on div at bounding box center [671, 45] width 867 height 0
click at [1295, 308] on button "Ungroup" at bounding box center [1305, 311] width 51 height 24
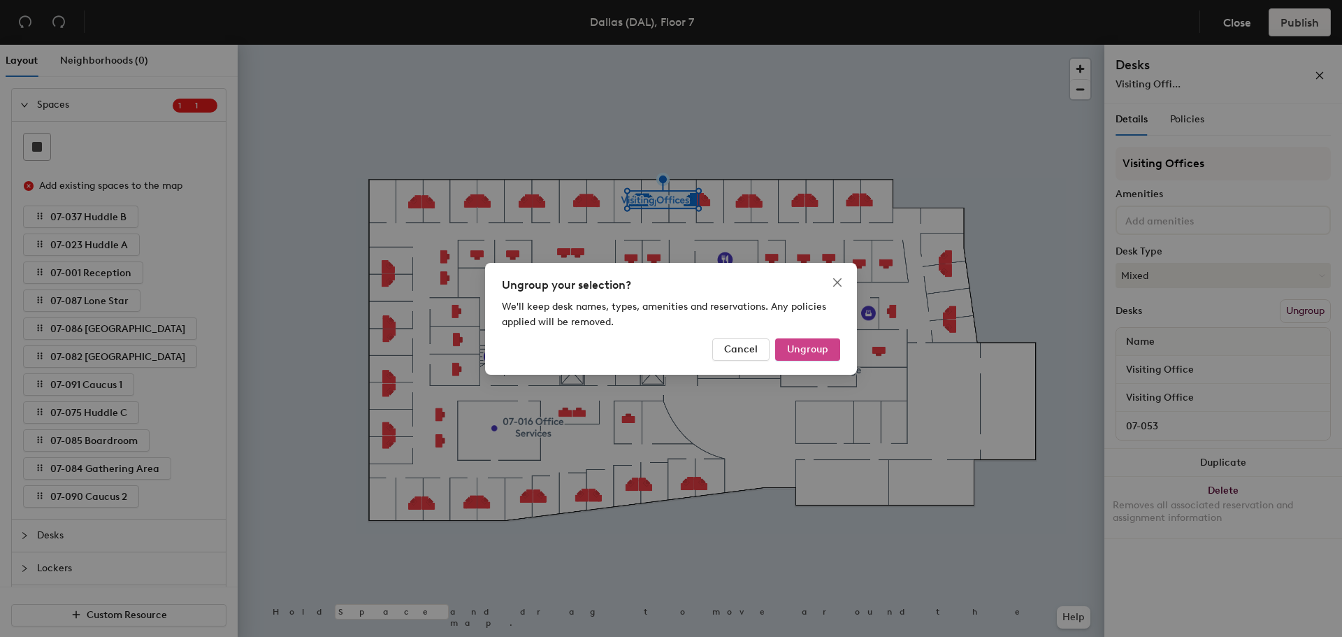
click at [822, 352] on span "Ungroup" at bounding box center [807, 349] width 41 height 12
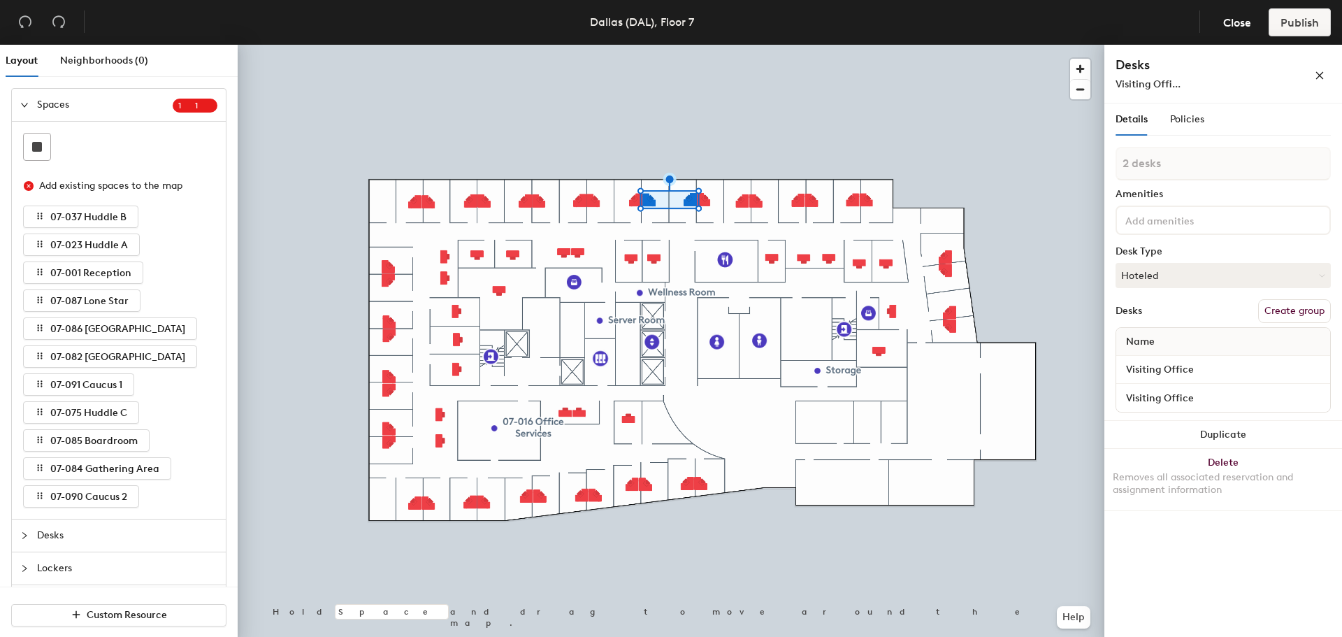
click at [1293, 307] on button "Create group" at bounding box center [1294, 311] width 73 height 24
click at [1102, 163] on div "Layout Neighborhoods (0) Spaces 1 1 Add existing spaces to the map 07-037 Huddl…" at bounding box center [671, 344] width 1342 height 598
type input "Visiting"
click at [1300, 313] on button "Create group" at bounding box center [1294, 311] width 73 height 24
click at [1100, 167] on div "Layout Neighborhoods (0) Spaces 1 1 Add existing spaces to the map 07-037 Huddl…" at bounding box center [671, 344] width 1342 height 598
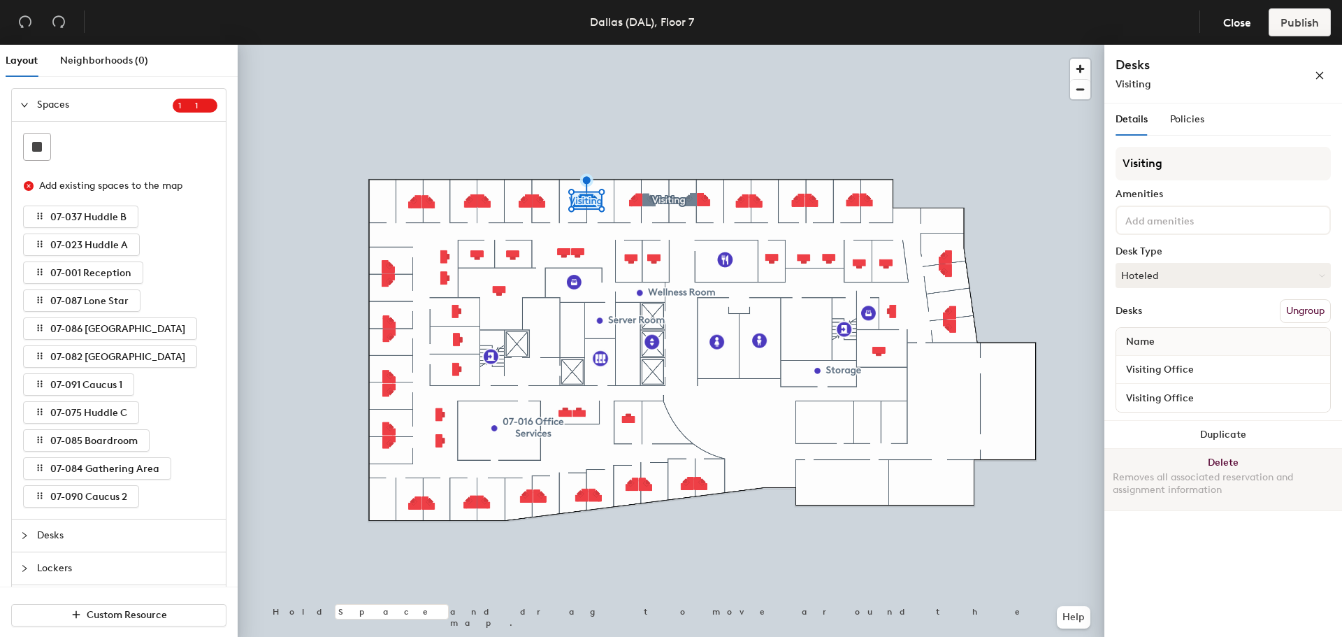
type input "Visiting"
click at [1118, 492] on div "Removes all associated reservation and assignment information" at bounding box center [1223, 483] width 221 height 25
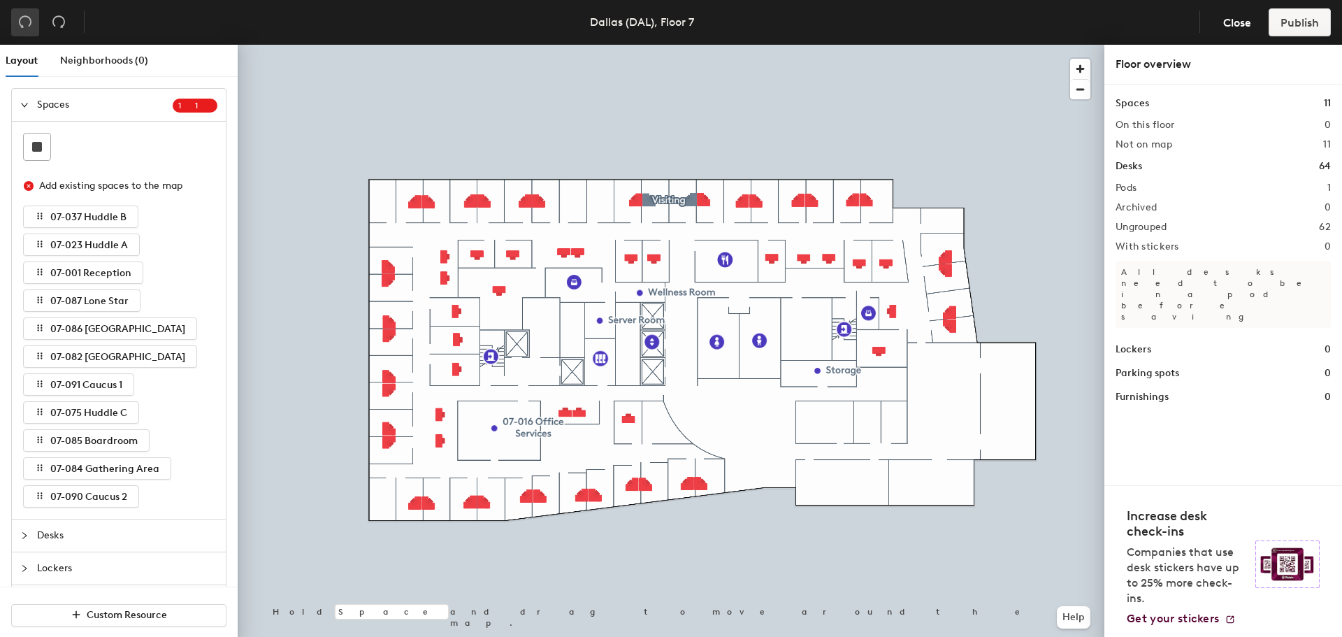
click at [15, 24] on button "button" at bounding box center [25, 22] width 28 height 28
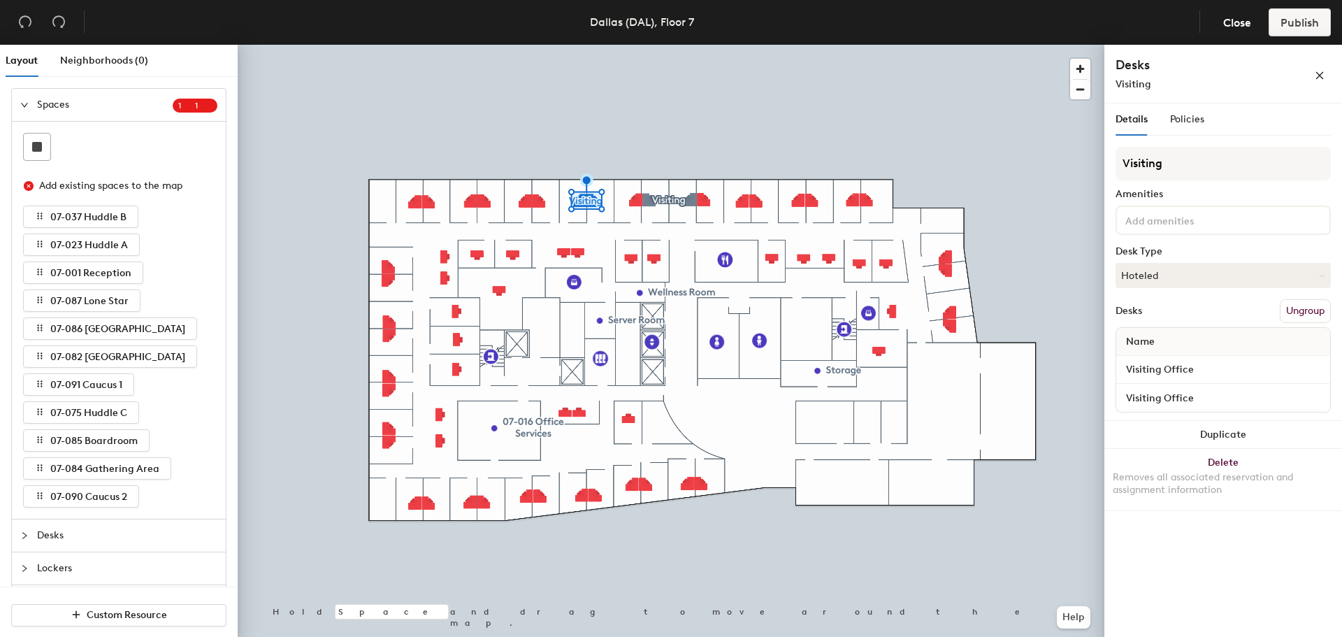
click at [1191, 296] on div "Visiting Amenities Desk Type Hoteled Desks Ungroup Name Visiting Office Visitin…" at bounding box center [1223, 284] width 215 height 274
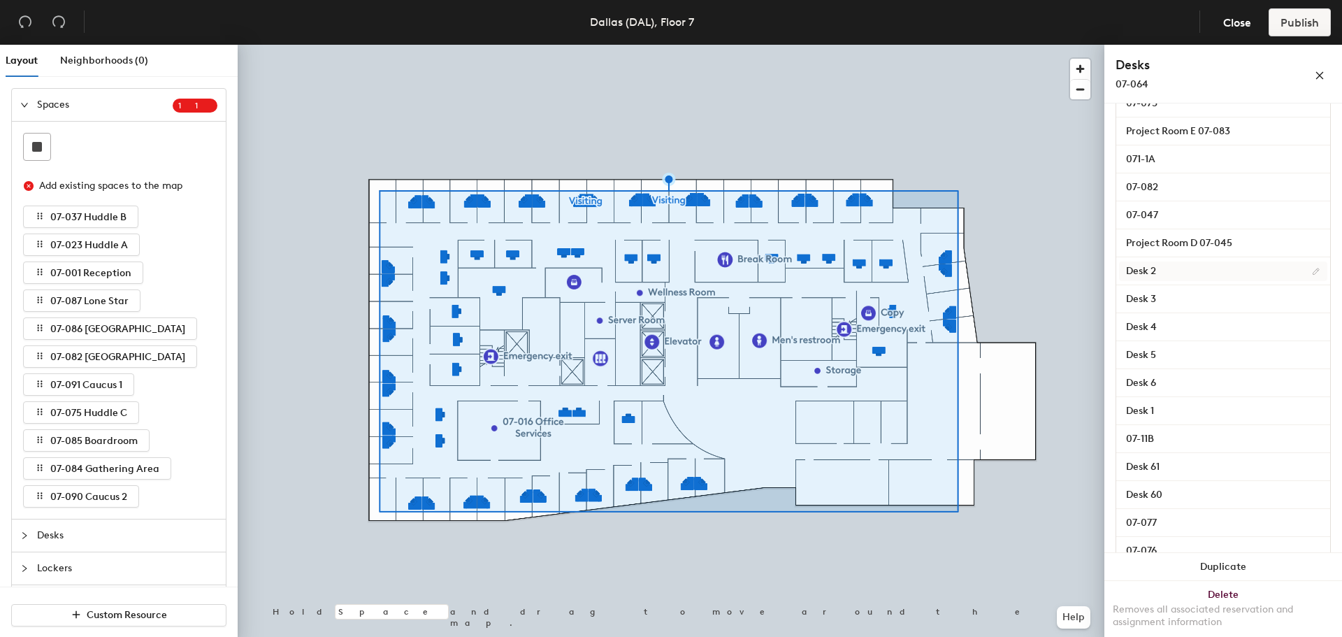
scroll to position [1740, 0]
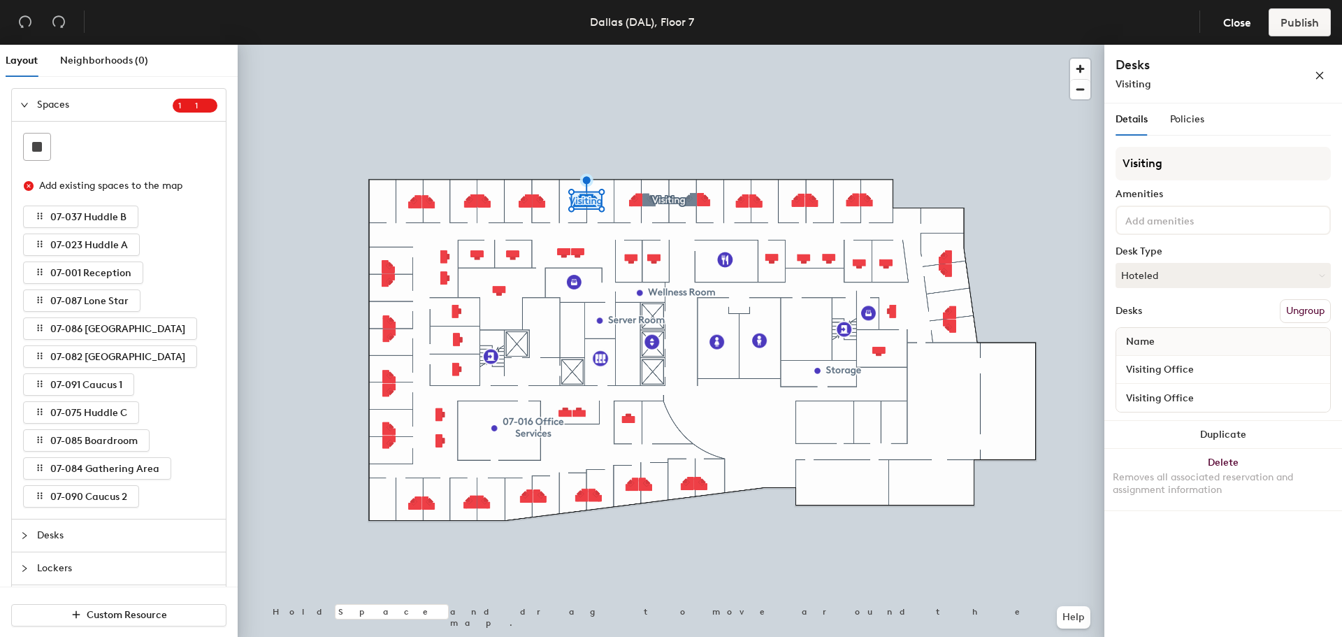
click at [1312, 308] on button "Ungroup" at bounding box center [1305, 311] width 51 height 24
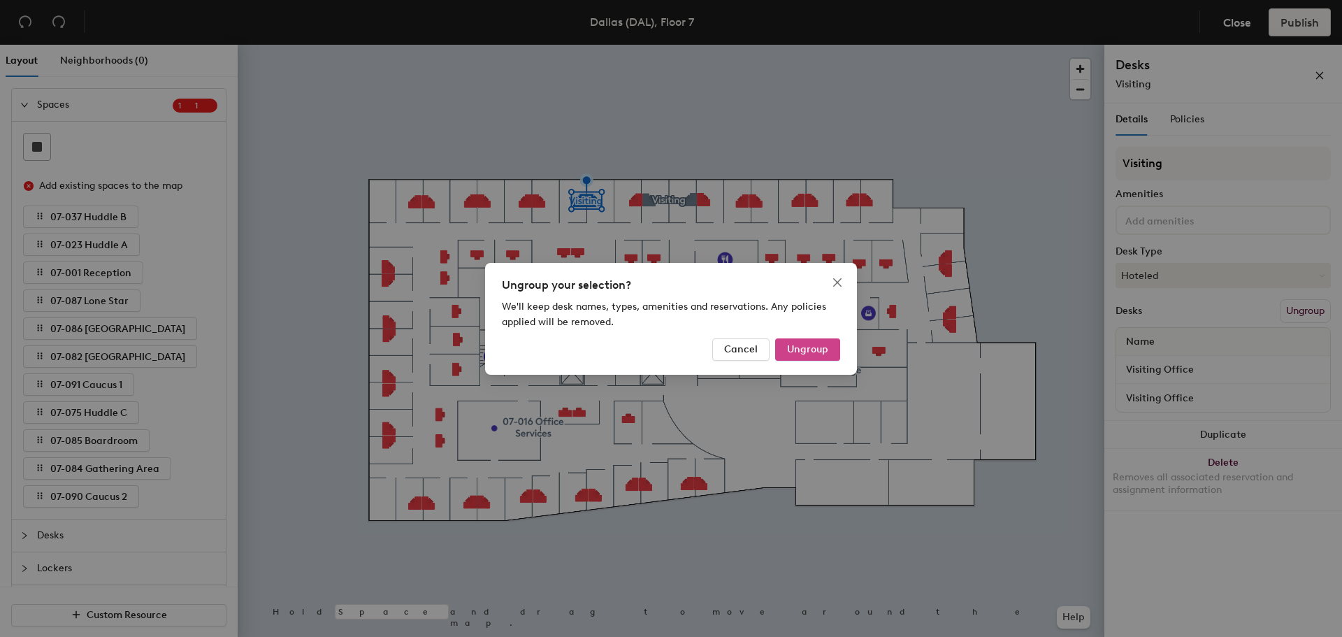
click at [805, 360] on button "Ungroup" at bounding box center [807, 349] width 65 height 22
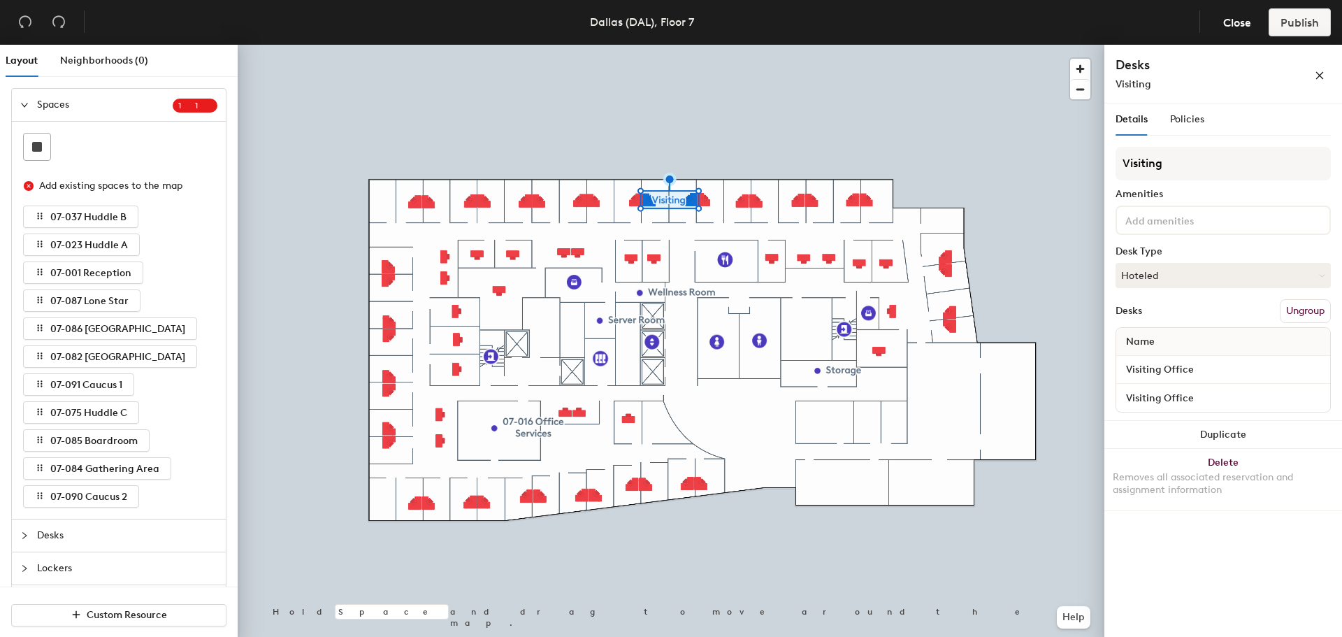
click at [1288, 306] on button "Ungroup" at bounding box center [1305, 311] width 51 height 24
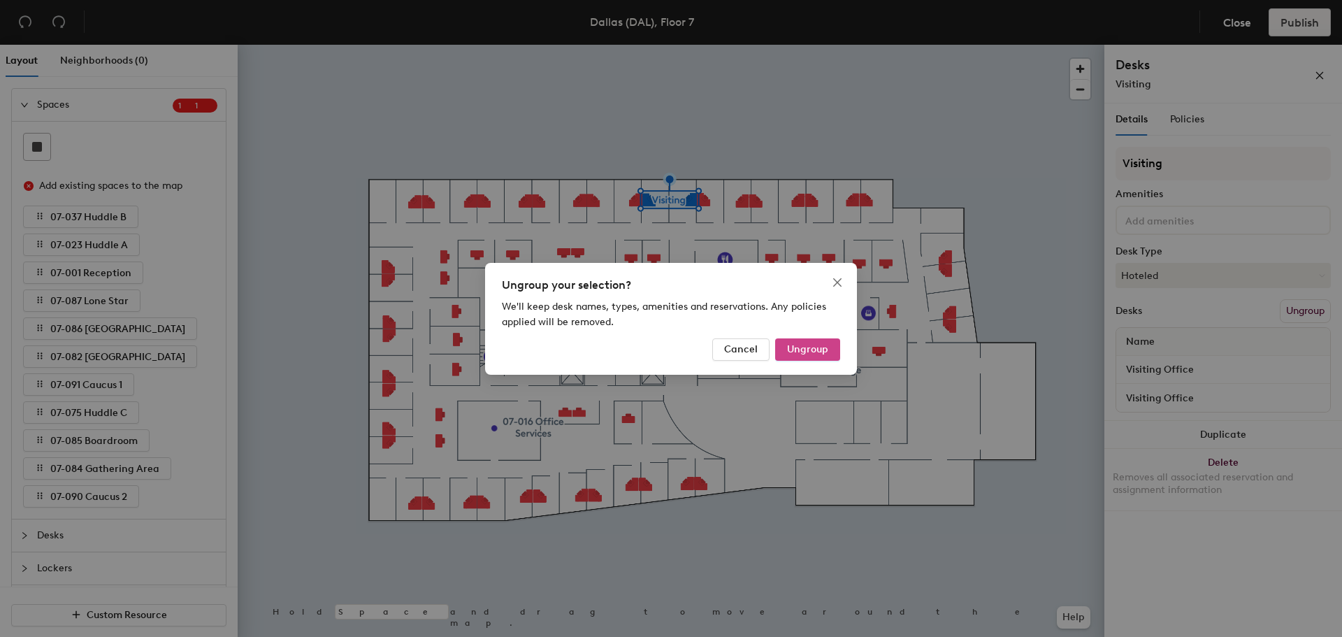
click at [822, 352] on span "Ungroup" at bounding box center [807, 349] width 41 height 12
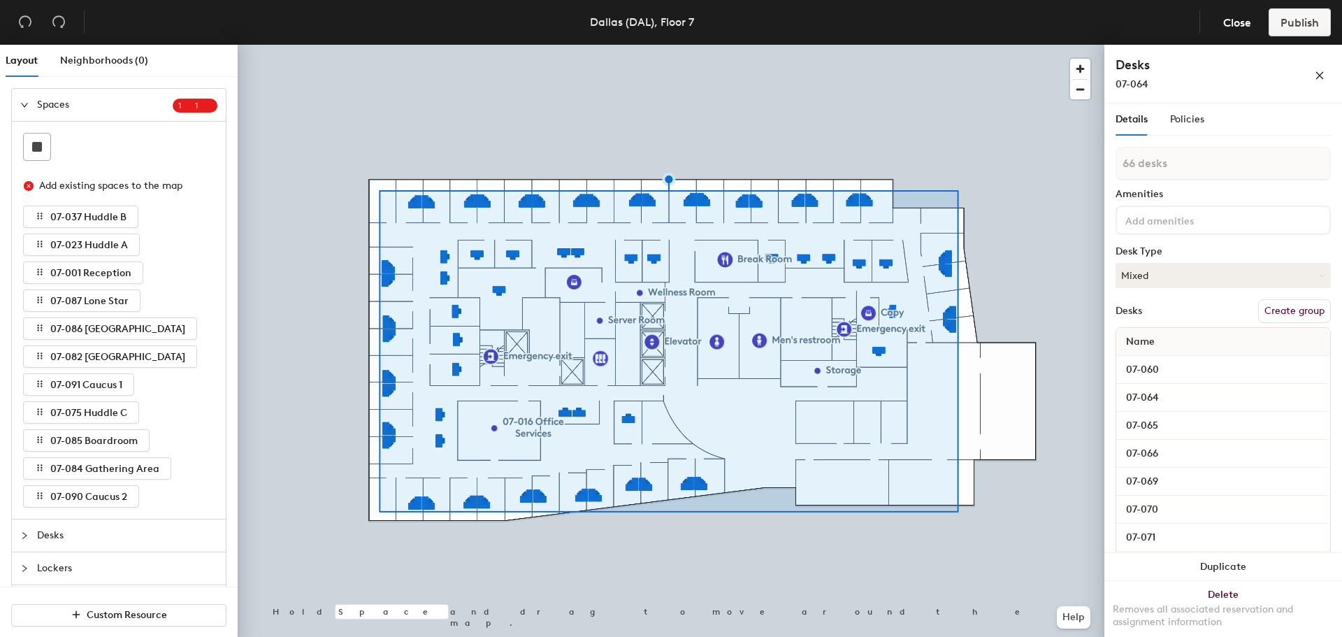
click at [1293, 306] on button "Create group" at bounding box center [1294, 311] width 73 height 24
click at [1102, 159] on div "Layout Neighborhoods (0) Spaces 1 1 Add existing spaces to the map 07-037 Huddl…" at bounding box center [671, 344] width 1342 height 598
type input "Offices"
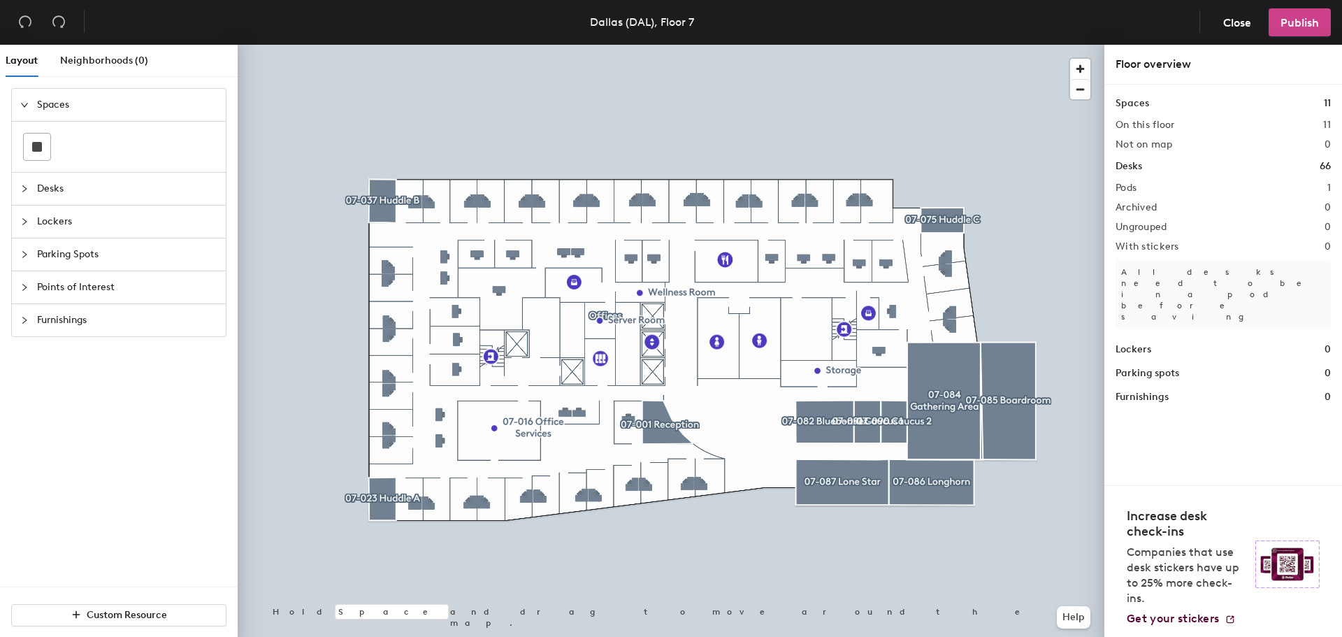
click at [1280, 24] on button "Publish" at bounding box center [1300, 22] width 62 height 28
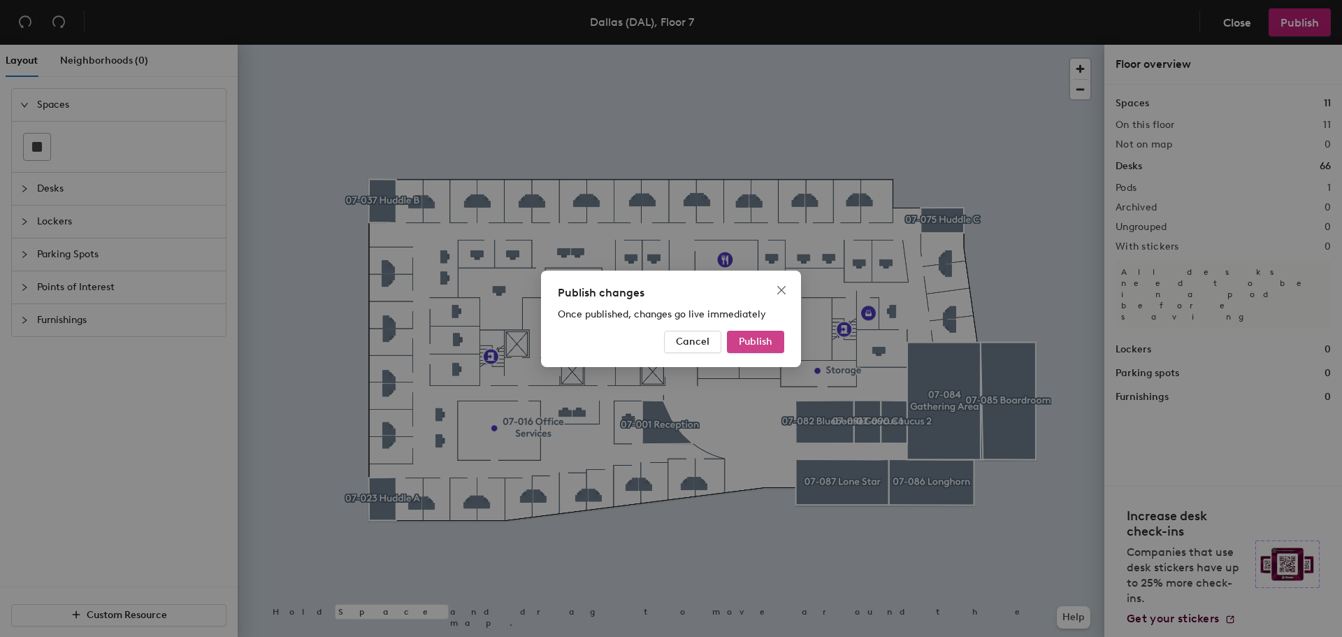
click at [752, 333] on button "Publish" at bounding box center [755, 342] width 57 height 22
